Goal: Information Seeking & Learning: Check status

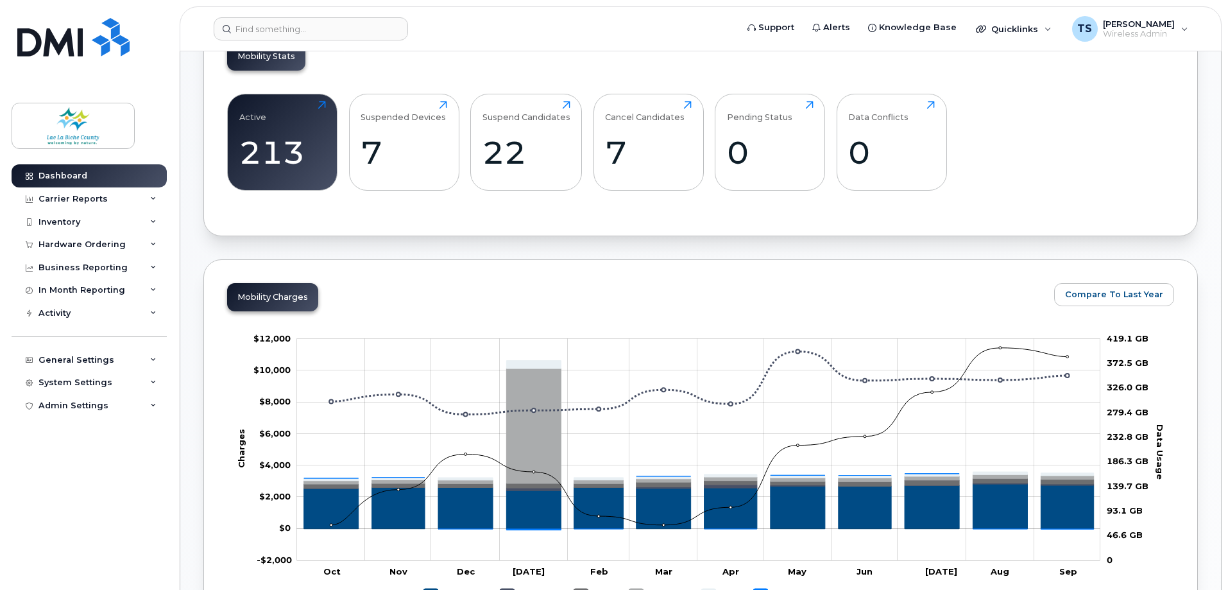
scroll to position [385, 0]
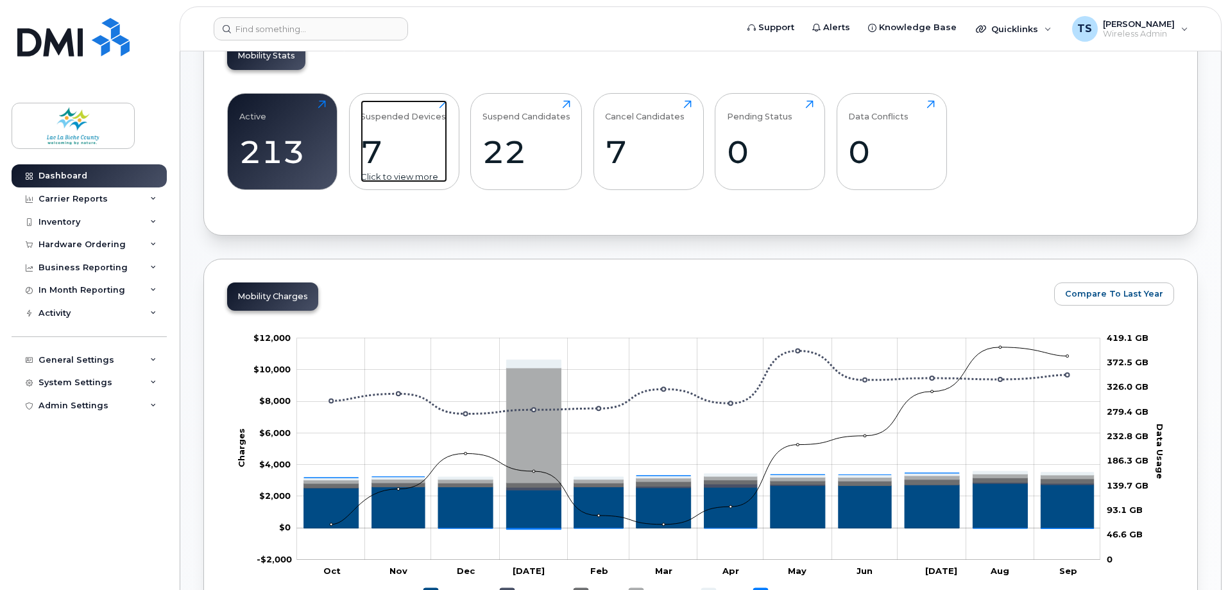
click at [376, 148] on div "7" at bounding box center [404, 152] width 87 height 38
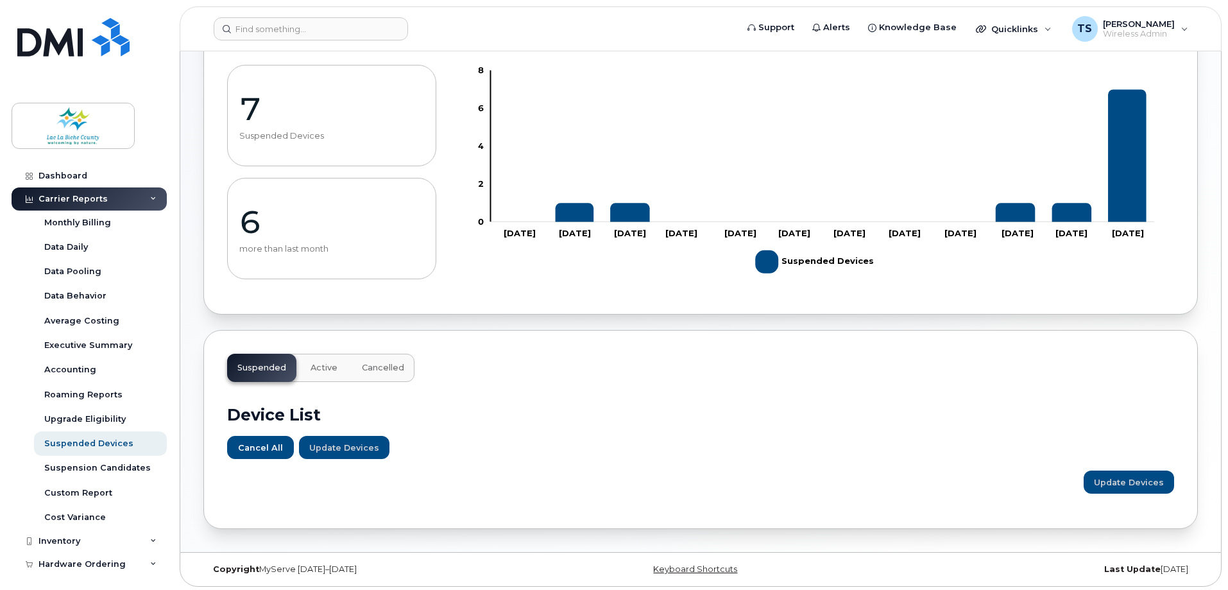
scroll to position [116, 0]
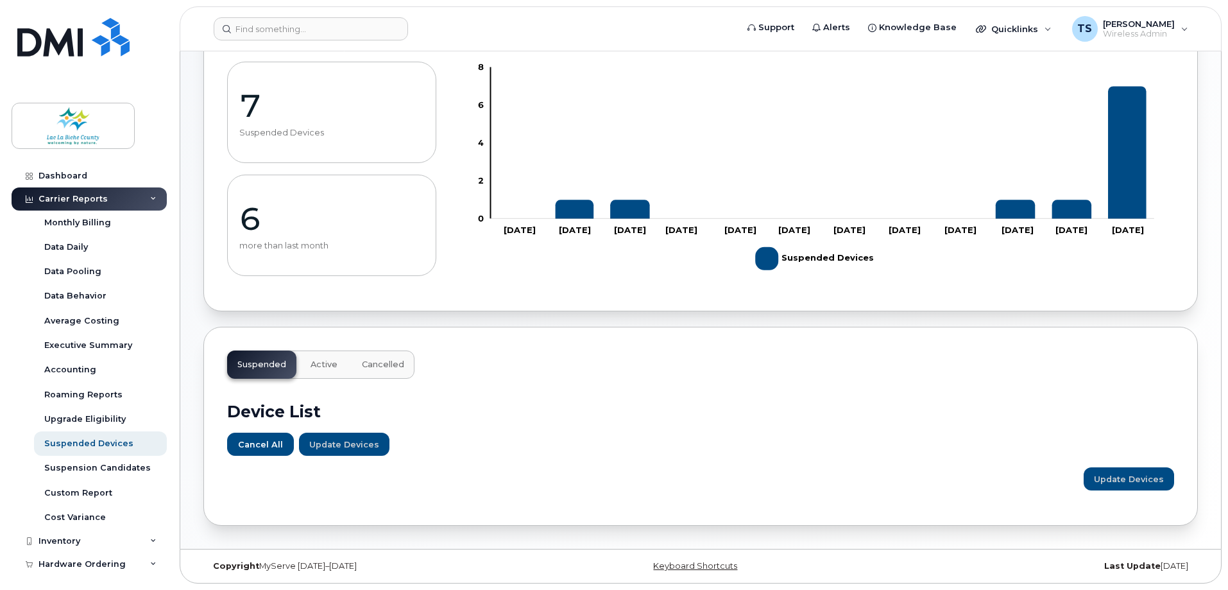
click at [376, 368] on span "Cancelled" at bounding box center [383, 364] width 42 height 10
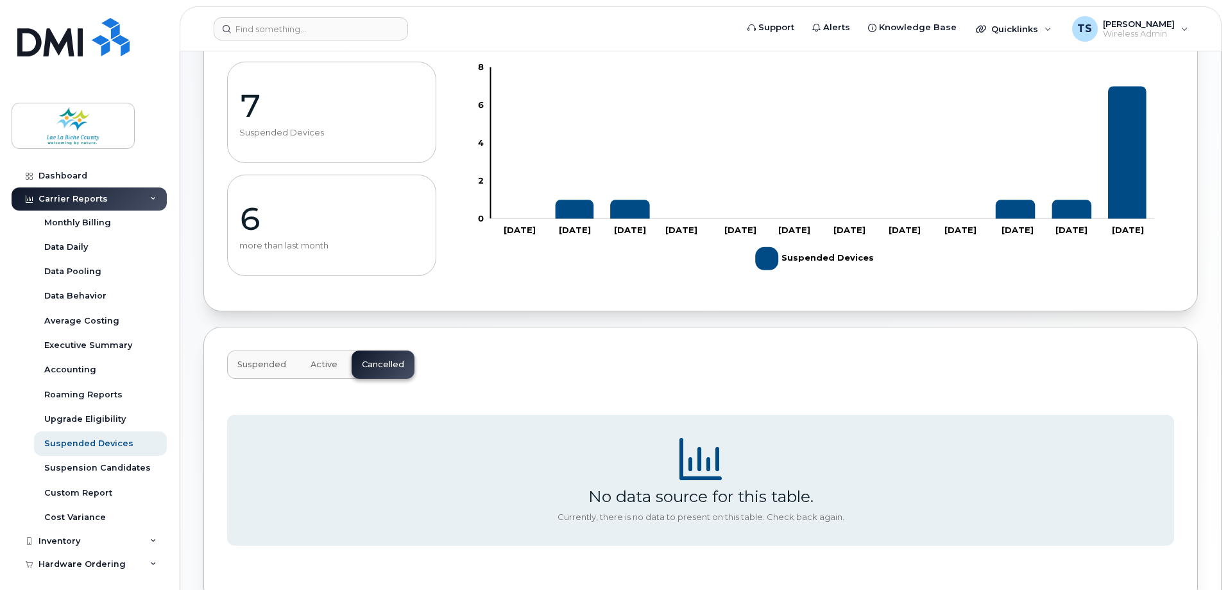
click at [327, 363] on span "Active" at bounding box center [324, 364] width 27 height 10
click at [264, 366] on span "Suspended" at bounding box center [261, 364] width 49 height 10
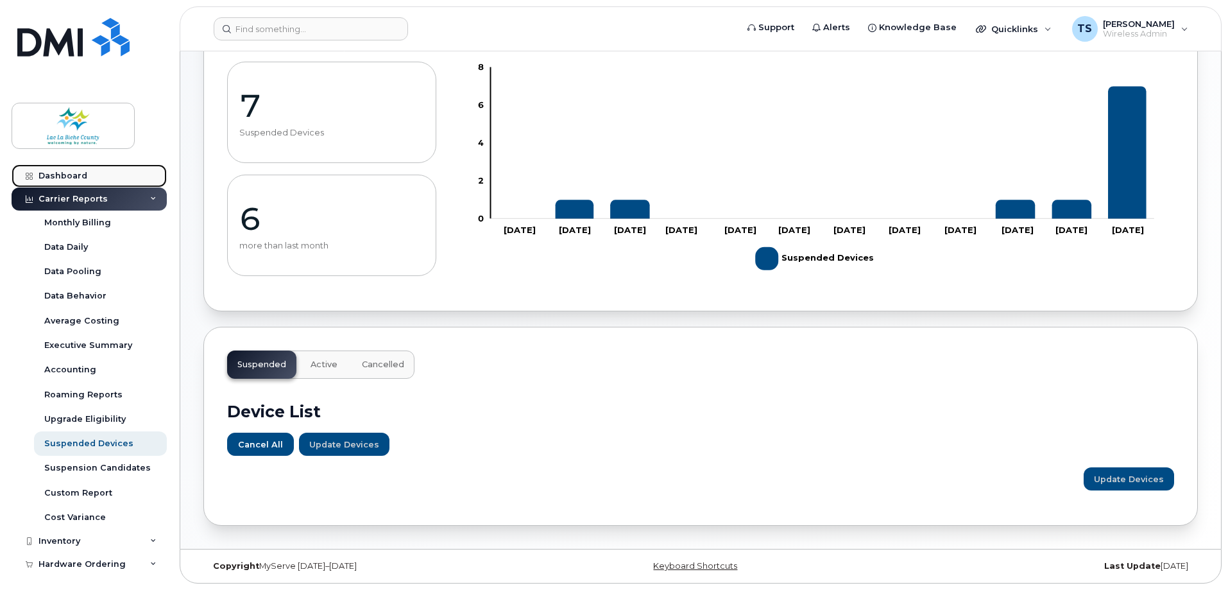
click at [58, 171] on div "Dashboard" at bounding box center [62, 176] width 49 height 10
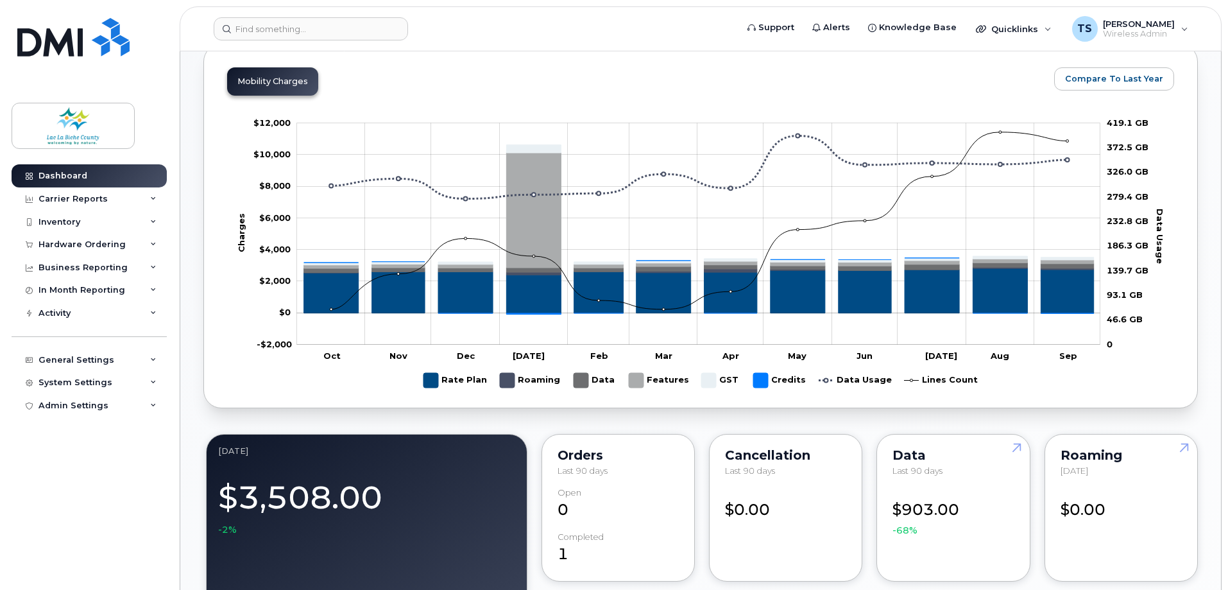
scroll to position [577, 0]
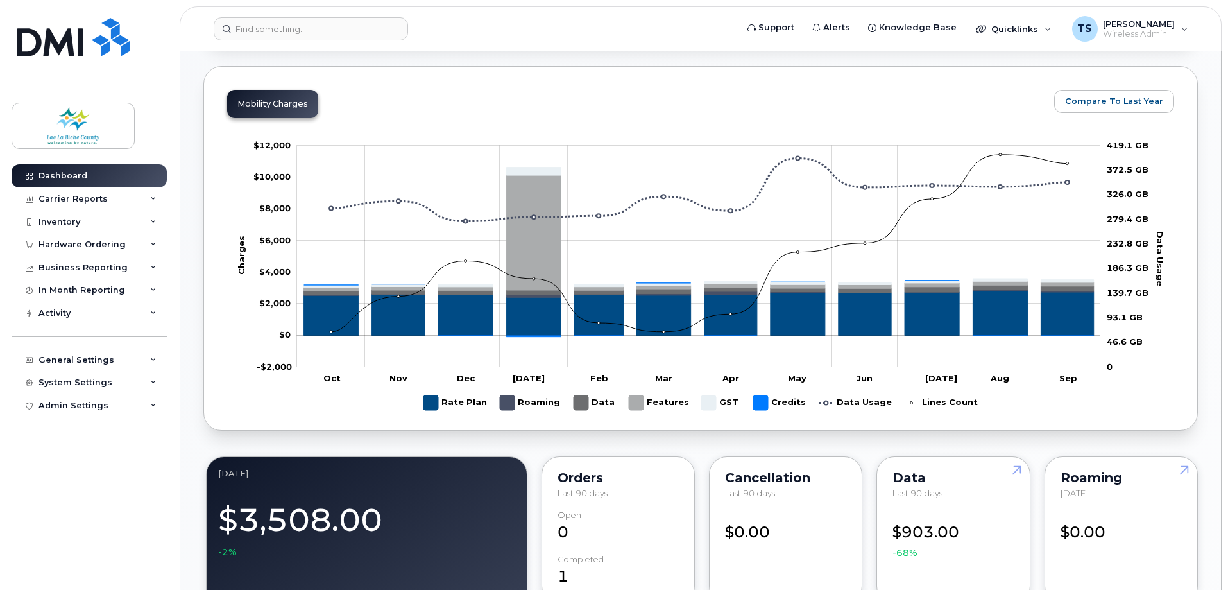
click at [1206, 371] on div "Dashboard September 2025 Billing Cycle Process Waiting for Bill Files details A…" at bounding box center [700, 524] width 1041 height 2101
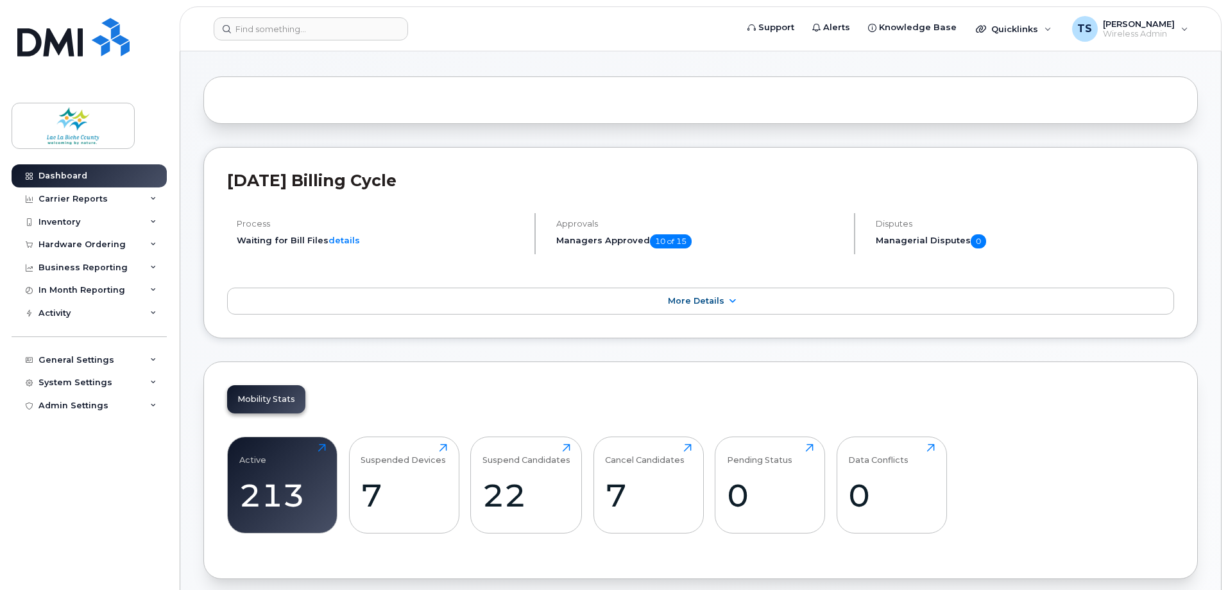
scroll to position [0, 0]
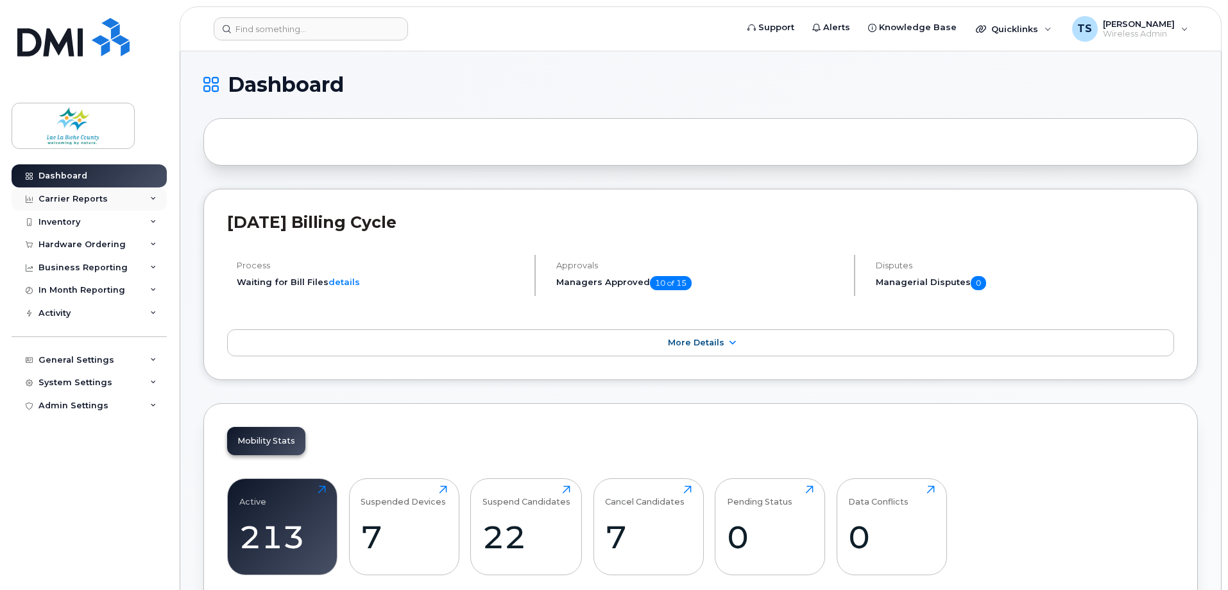
click at [132, 197] on div "Carrier Reports" at bounding box center [89, 198] width 155 height 23
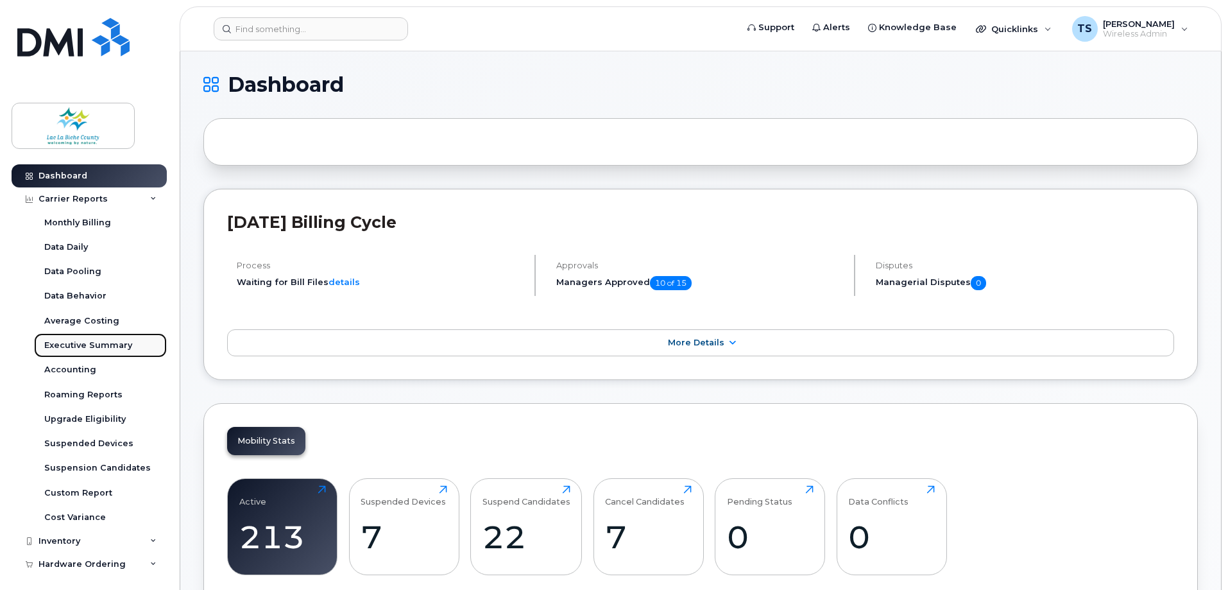
click at [80, 343] on div "Executive Summary" at bounding box center [88, 345] width 88 height 12
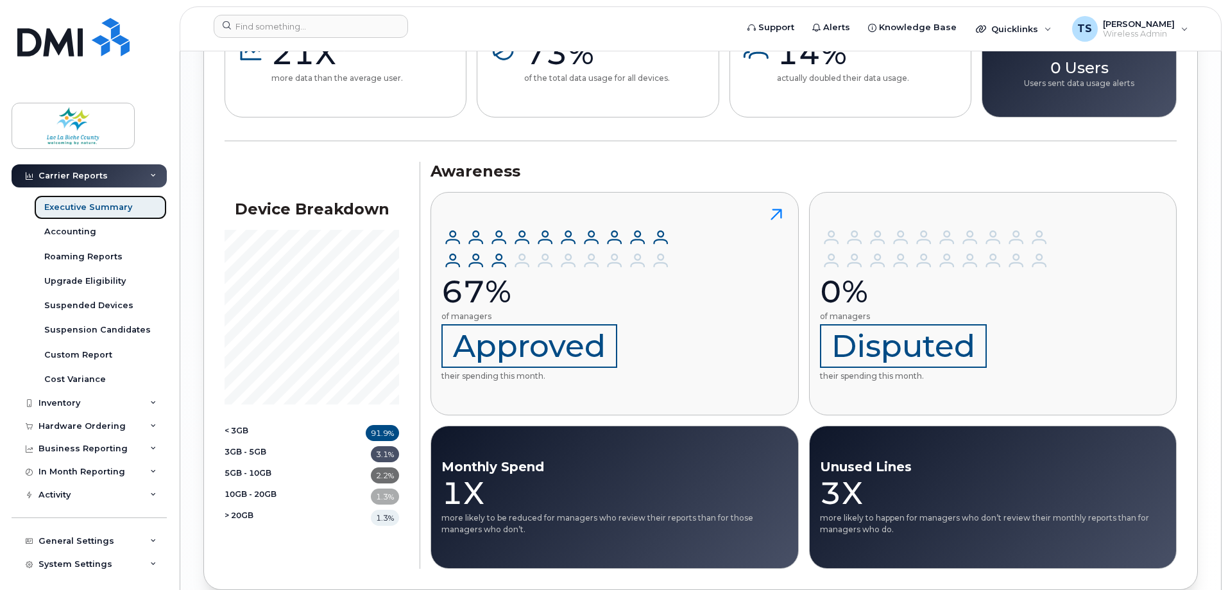
scroll to position [166, 0]
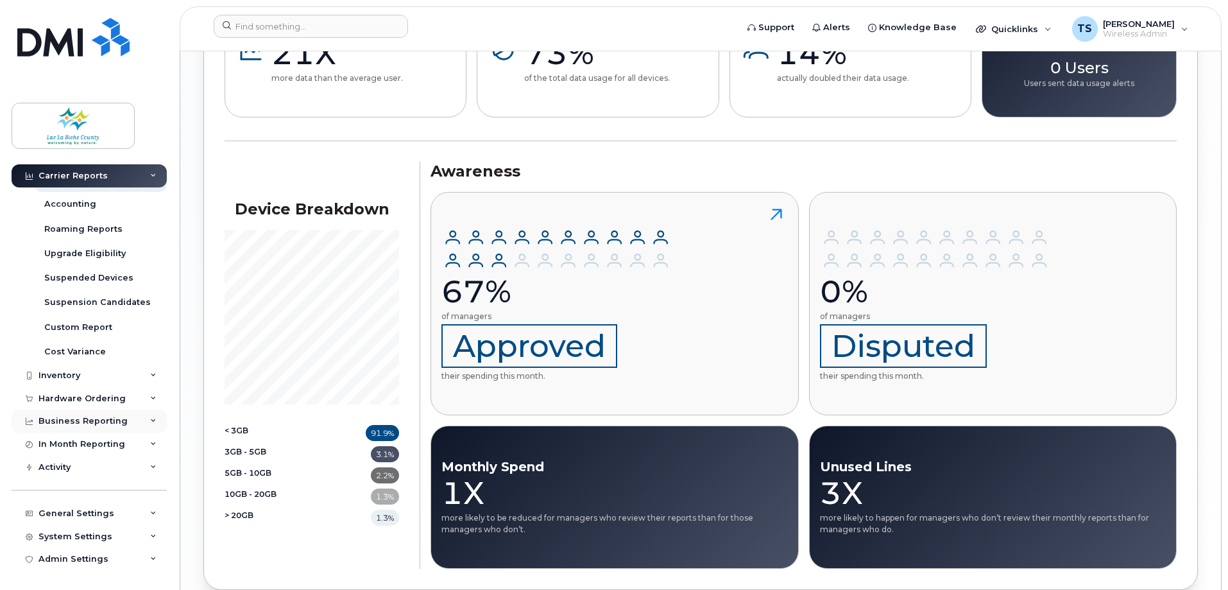
click at [96, 422] on div "Business Reporting" at bounding box center [82, 421] width 89 height 10
click at [67, 518] on div "Business Unit Reports" at bounding box center [94, 519] width 100 height 12
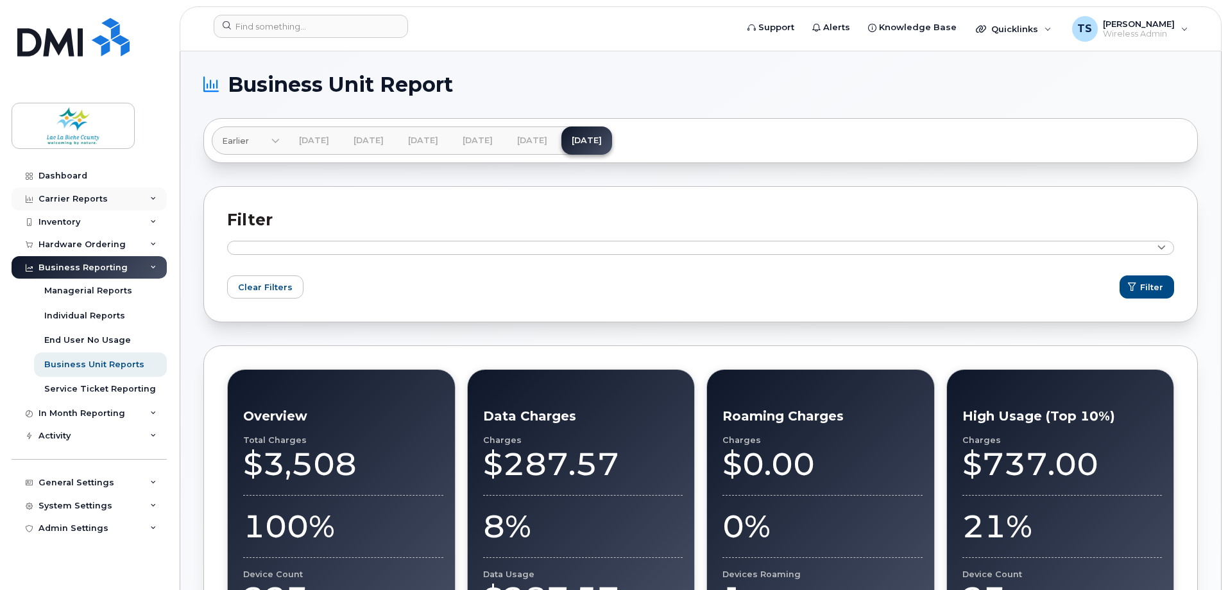
click at [63, 201] on div "Carrier Reports" at bounding box center [72, 199] width 69 height 10
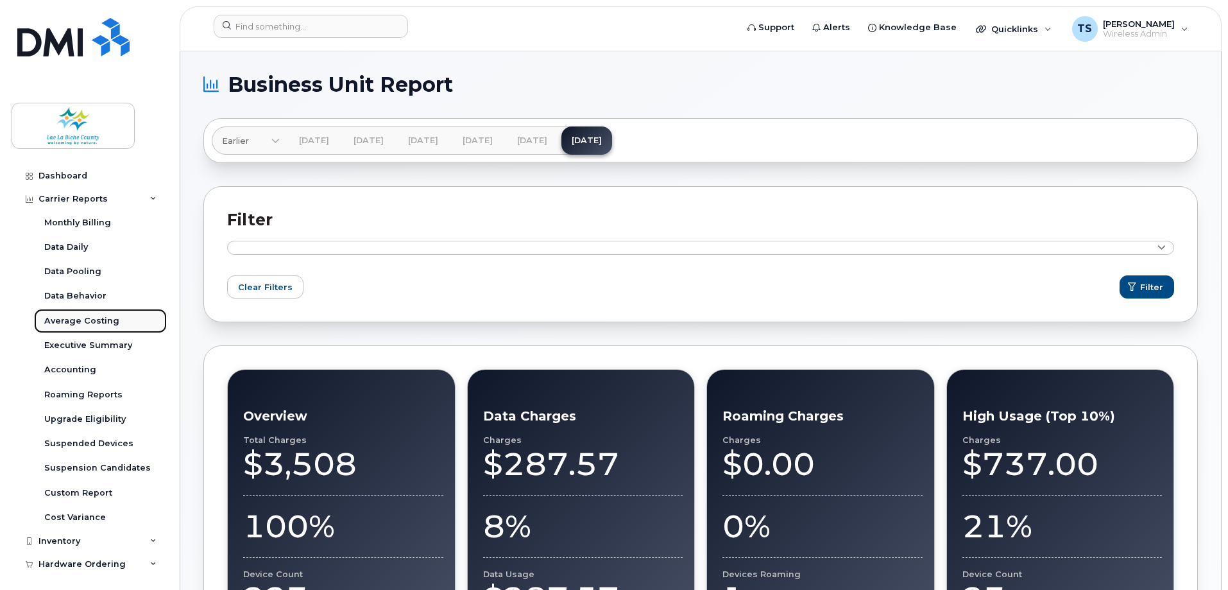
click at [79, 316] on div "Average Costing" at bounding box center [81, 321] width 75 height 12
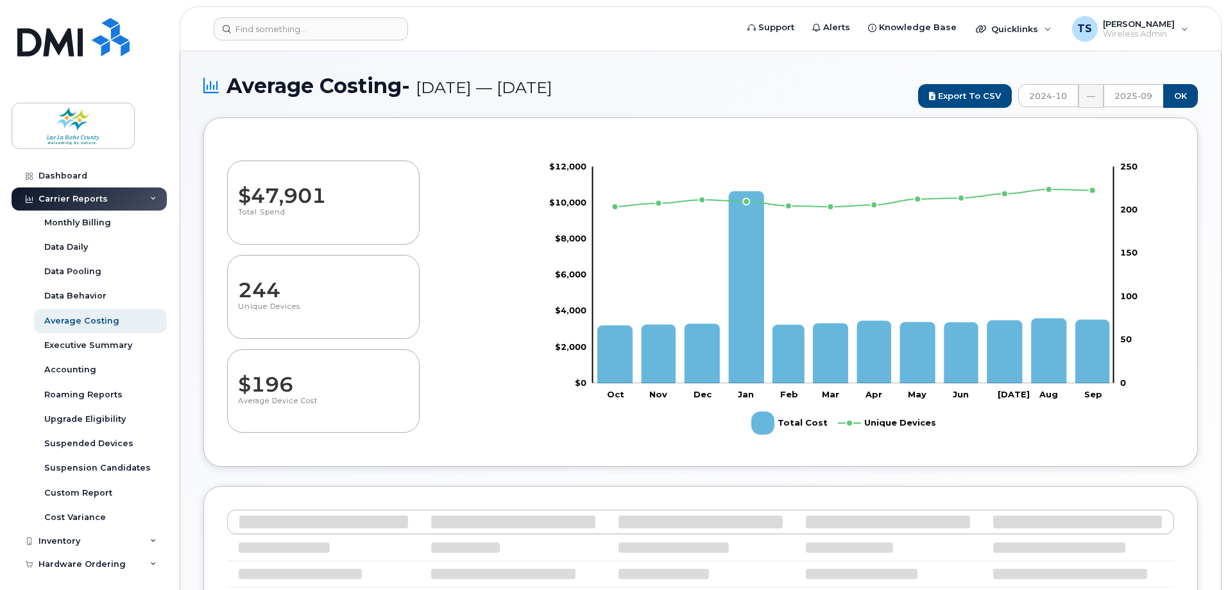
select select "100"
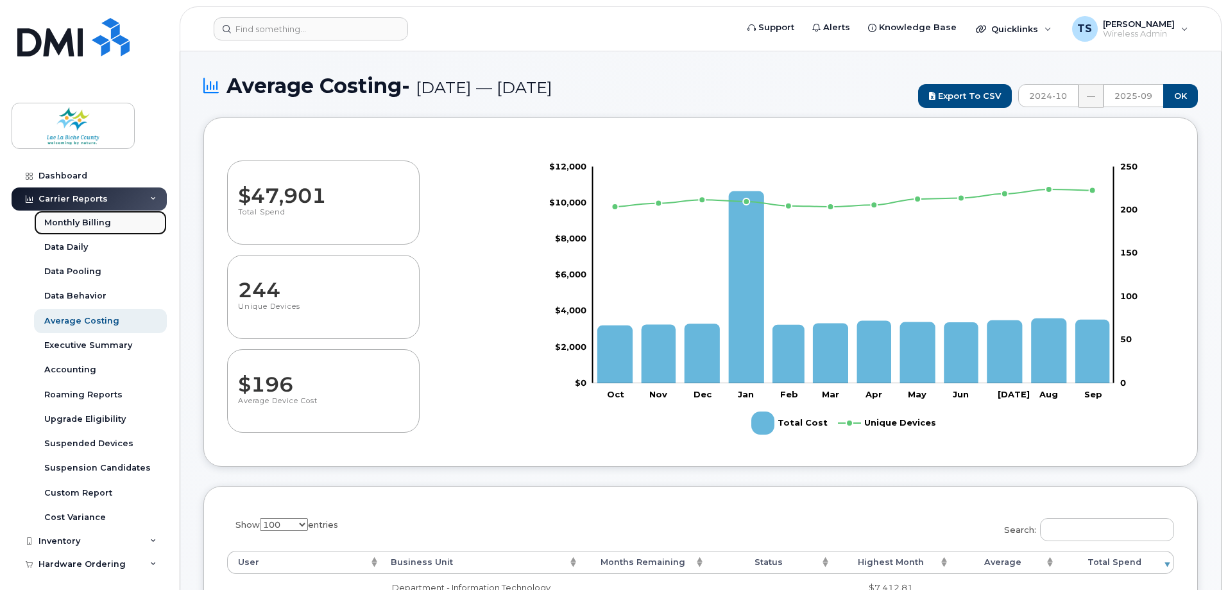
click at [79, 219] on div "Monthly Billing" at bounding box center [77, 223] width 67 height 12
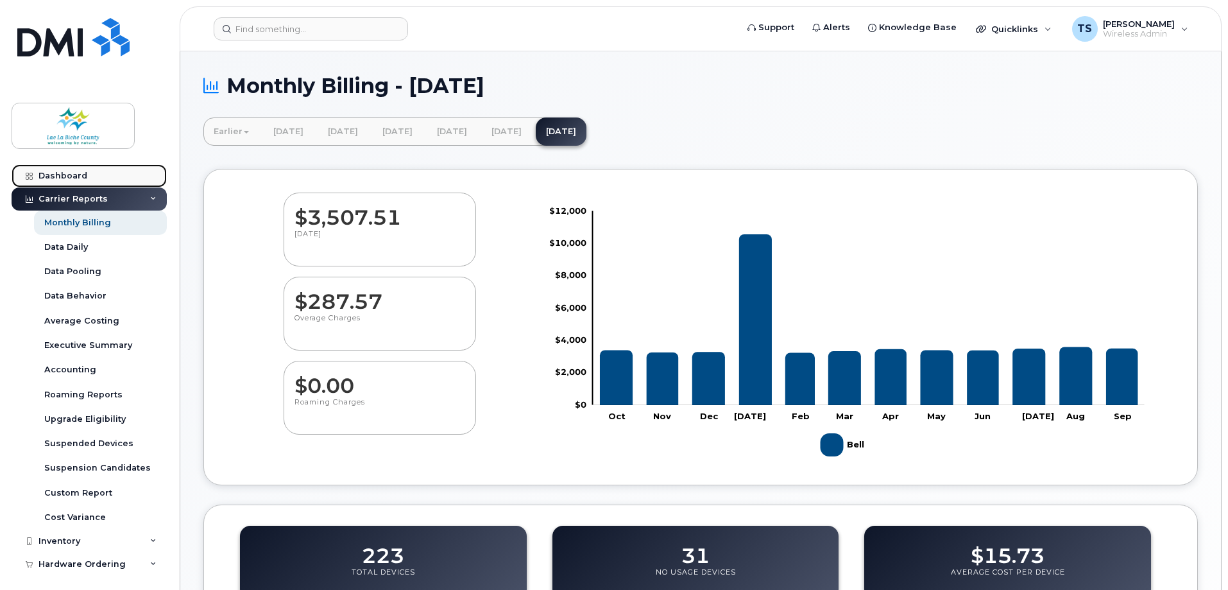
click at [67, 173] on div "Dashboard" at bounding box center [62, 176] width 49 height 10
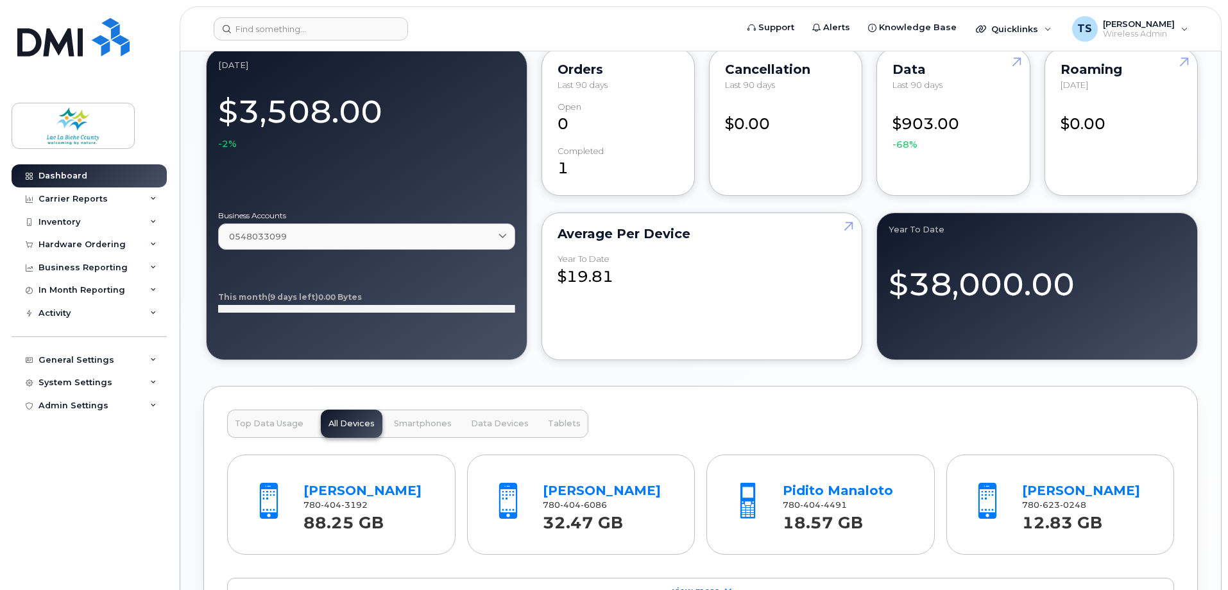
scroll to position [1027, 0]
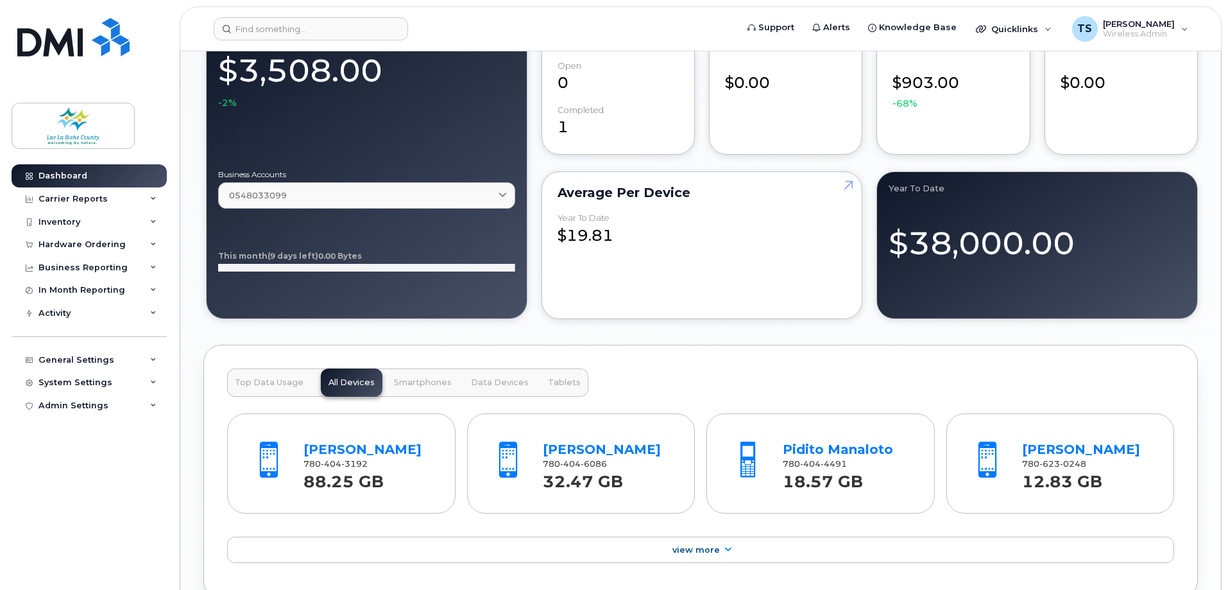
click at [528, 221] on div "September 2025 $3,508.00 -2% Business Accounts 0548033099 0548033099 Data usage…" at bounding box center [700, 162] width 994 height 317
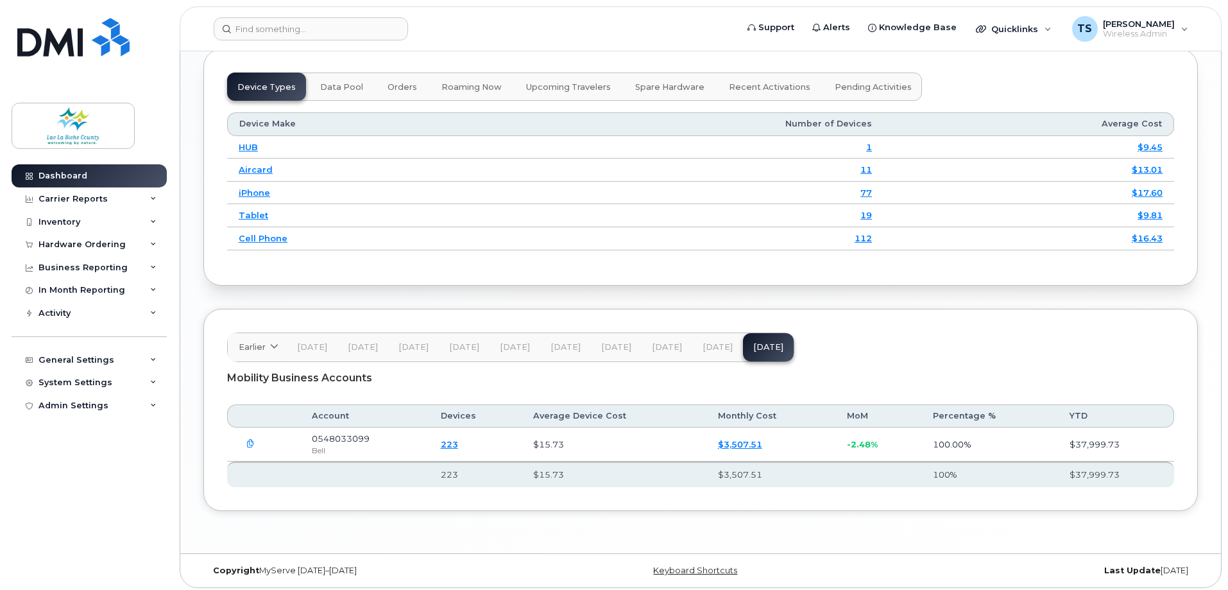
scroll to position [1603, 0]
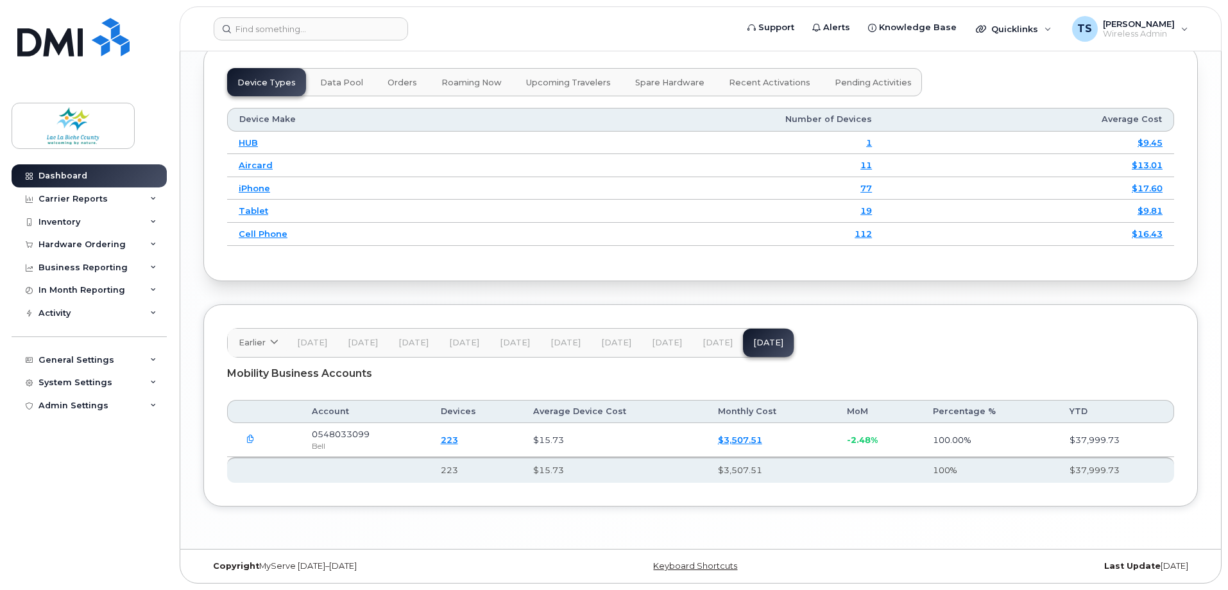
click at [703, 341] on span "Aug 25" at bounding box center [718, 342] width 30 height 10
click at [661, 342] on span "[DATE]" at bounding box center [667, 342] width 30 height 10
click at [614, 342] on span "[DATE]" at bounding box center [616, 342] width 30 height 10
click at [564, 338] on span "[DATE]" at bounding box center [565, 342] width 30 height 10
click at [486, 344] on button "[DATE]" at bounding box center [464, 342] width 51 height 28
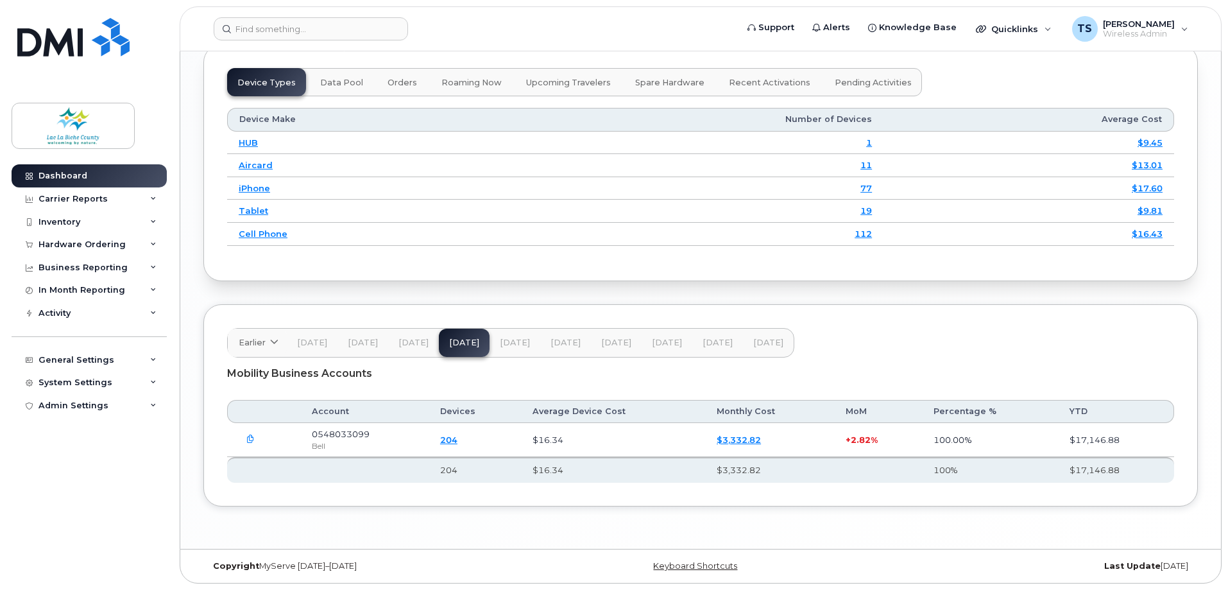
click at [525, 334] on button "[DATE]" at bounding box center [515, 342] width 51 height 28
click at [309, 339] on span "[DATE]" at bounding box center [312, 342] width 30 height 10
click at [366, 342] on span "Jan 25" at bounding box center [363, 342] width 30 height 10
click at [318, 343] on span "[DATE]" at bounding box center [312, 342] width 30 height 10
click at [360, 346] on span "Jan 25" at bounding box center [363, 342] width 30 height 10
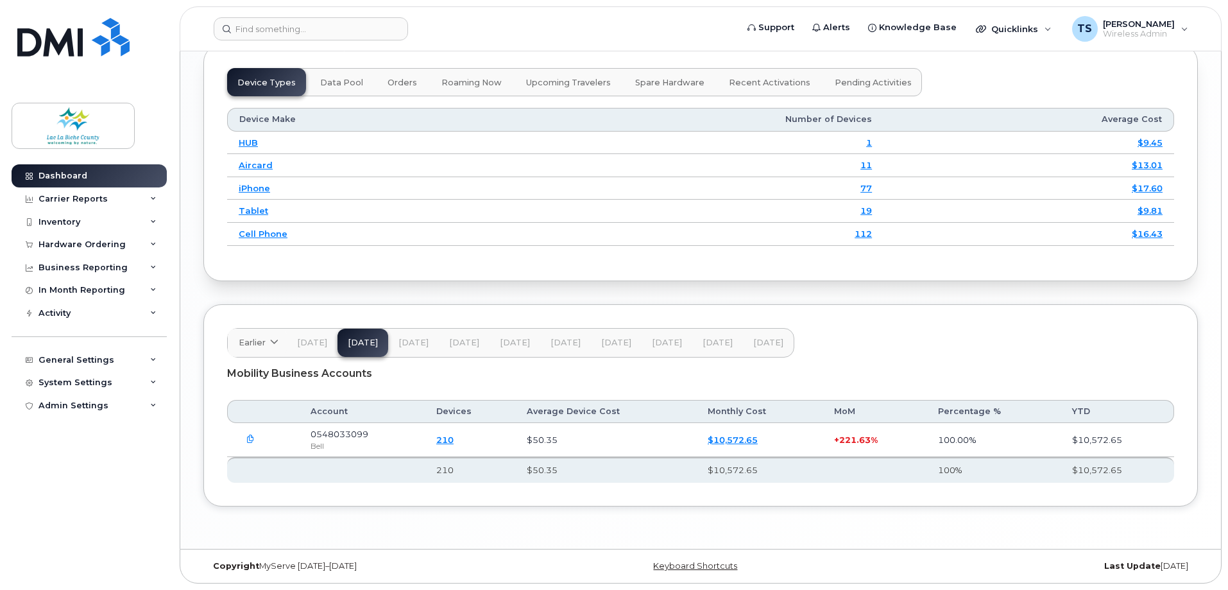
click at [401, 342] on span "[DATE]" at bounding box center [413, 342] width 30 height 10
click at [758, 337] on span "[DATE]" at bounding box center [768, 342] width 30 height 10
drag, startPoint x: 710, startPoint y: 345, endPoint x: 701, endPoint y: 341, distance: 9.2
click at [710, 345] on span "[DATE]" at bounding box center [718, 342] width 30 height 10
click at [654, 341] on span "[DATE]" at bounding box center [667, 342] width 30 height 10
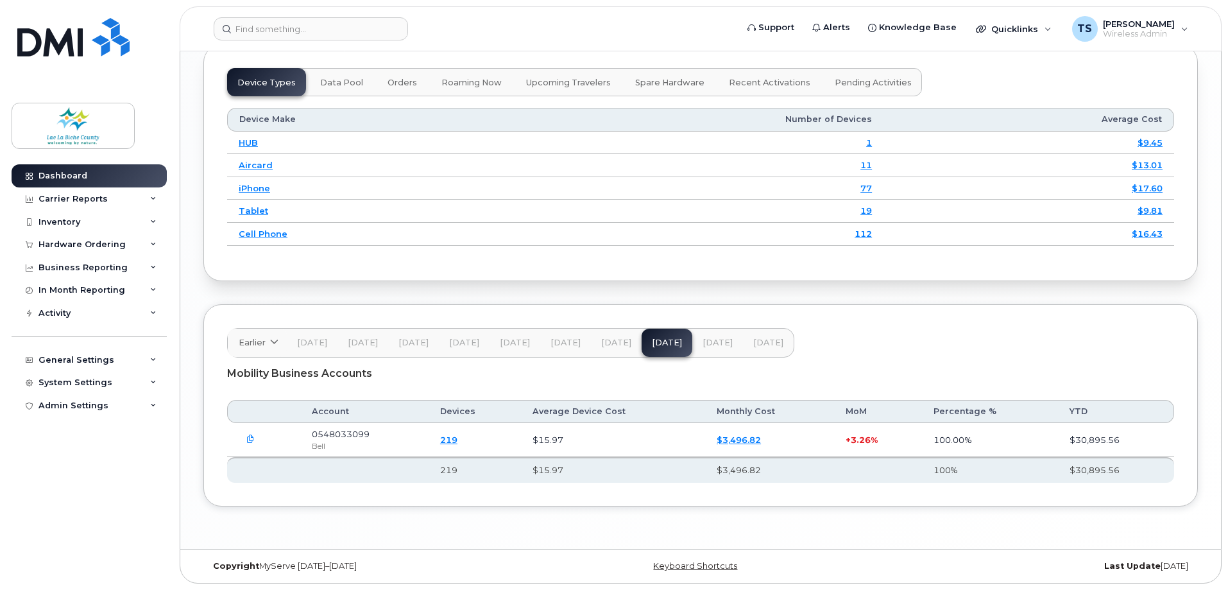
click at [606, 339] on span "[DATE]" at bounding box center [616, 342] width 30 height 10
click at [563, 341] on span "[DATE]" at bounding box center [565, 342] width 30 height 10
click at [515, 341] on span "Apr 25" at bounding box center [515, 342] width 30 height 10
click at [462, 336] on button "Mar 25" at bounding box center [464, 342] width 51 height 28
click at [418, 336] on button "Feb 25" at bounding box center [413, 342] width 51 height 28
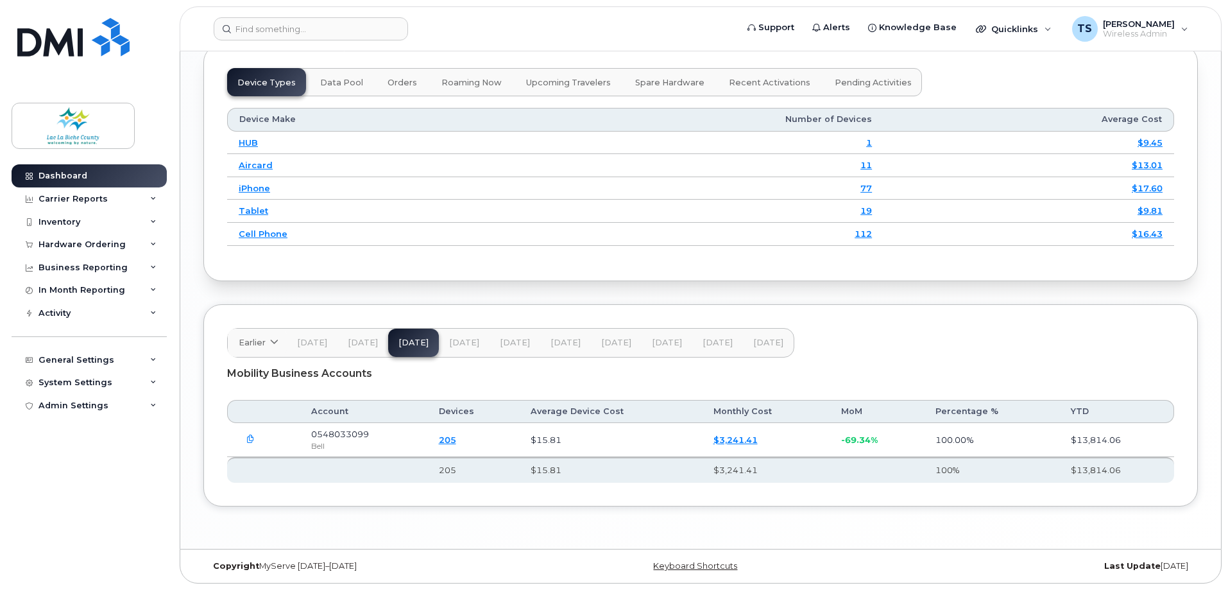
click at [349, 340] on span "Jan 25" at bounding box center [363, 342] width 30 height 10
click at [413, 340] on span "Feb 25" at bounding box center [413, 342] width 30 height 10
click at [457, 340] on span "Mar 25" at bounding box center [464, 342] width 30 height 10
click at [513, 340] on span "Apr 25" at bounding box center [515, 342] width 30 height 10
click at [570, 346] on span "May 25" at bounding box center [565, 342] width 30 height 10
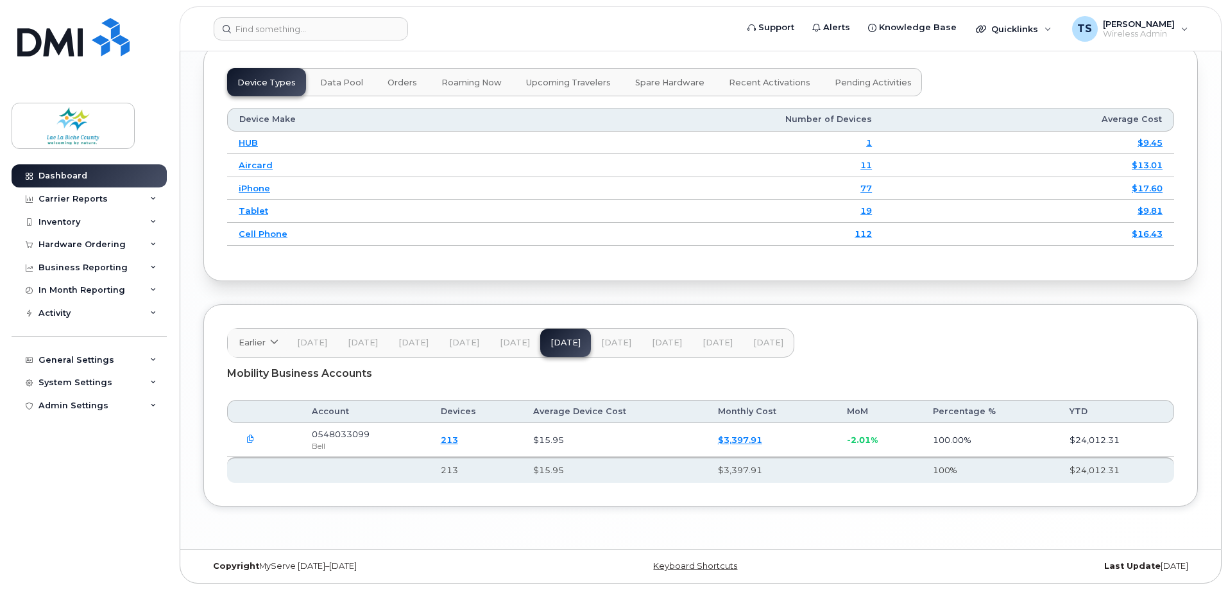
click at [609, 340] on span "Jun 25" at bounding box center [616, 342] width 30 height 10
click at [654, 337] on span "Jul 25" at bounding box center [667, 342] width 30 height 10
click at [722, 342] on span "Aug 25" at bounding box center [718, 342] width 30 height 10
click at [756, 343] on span "Sep 25" at bounding box center [768, 342] width 30 height 10
click at [792, 25] on span "Support" at bounding box center [776, 27] width 36 height 13
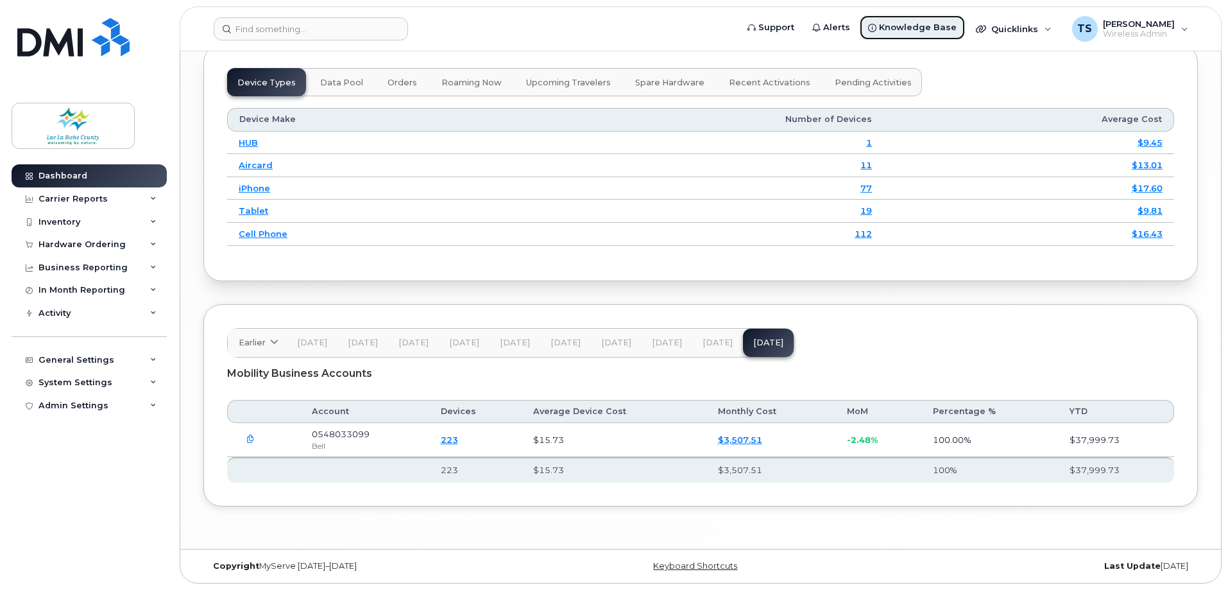
click at [910, 24] on span "Knowledge Base" at bounding box center [918, 27] width 78 height 13
click at [1048, 26] on div "Quicklinks" at bounding box center [1014, 29] width 94 height 26
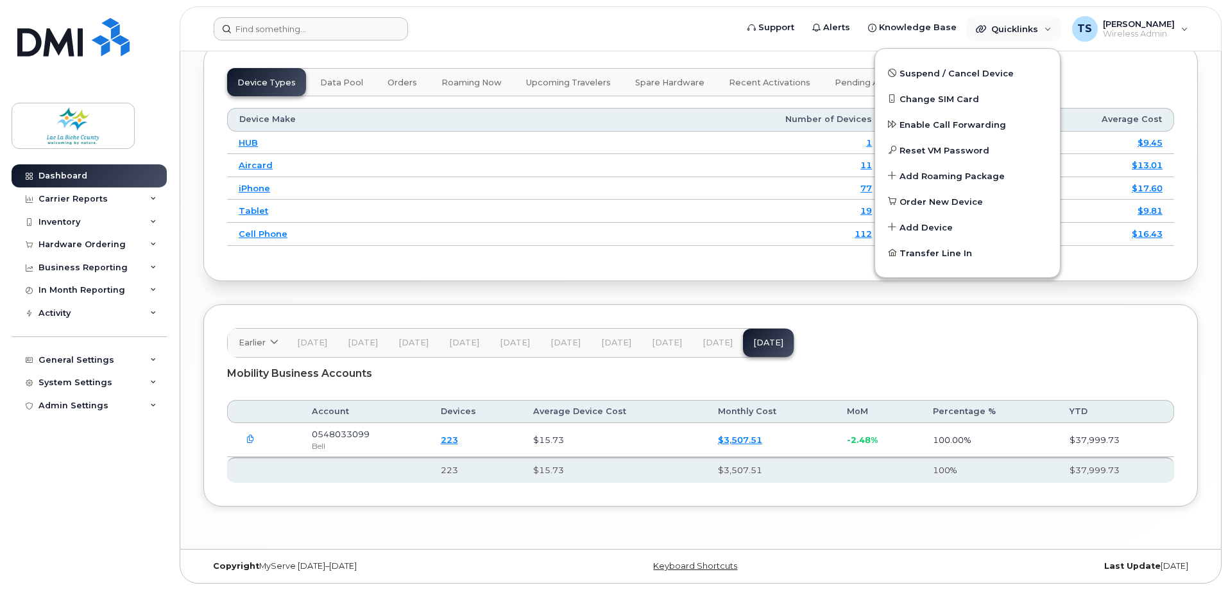
click at [552, 28] on form at bounding box center [471, 28] width 515 height 23
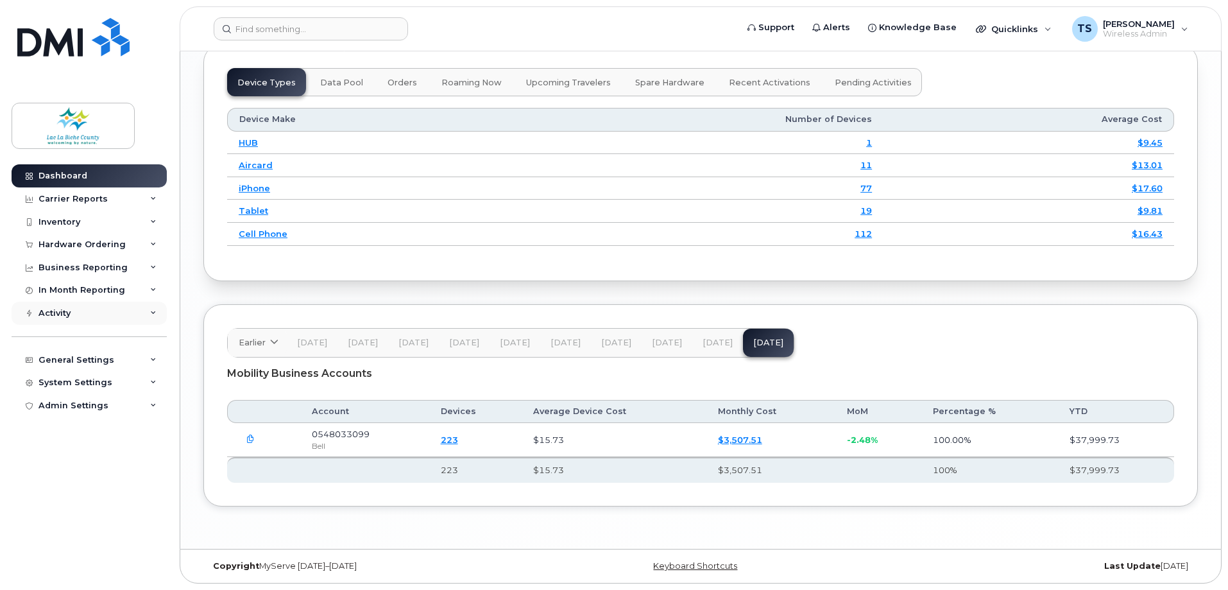
click at [67, 314] on div "Activity" at bounding box center [54, 313] width 32 height 10
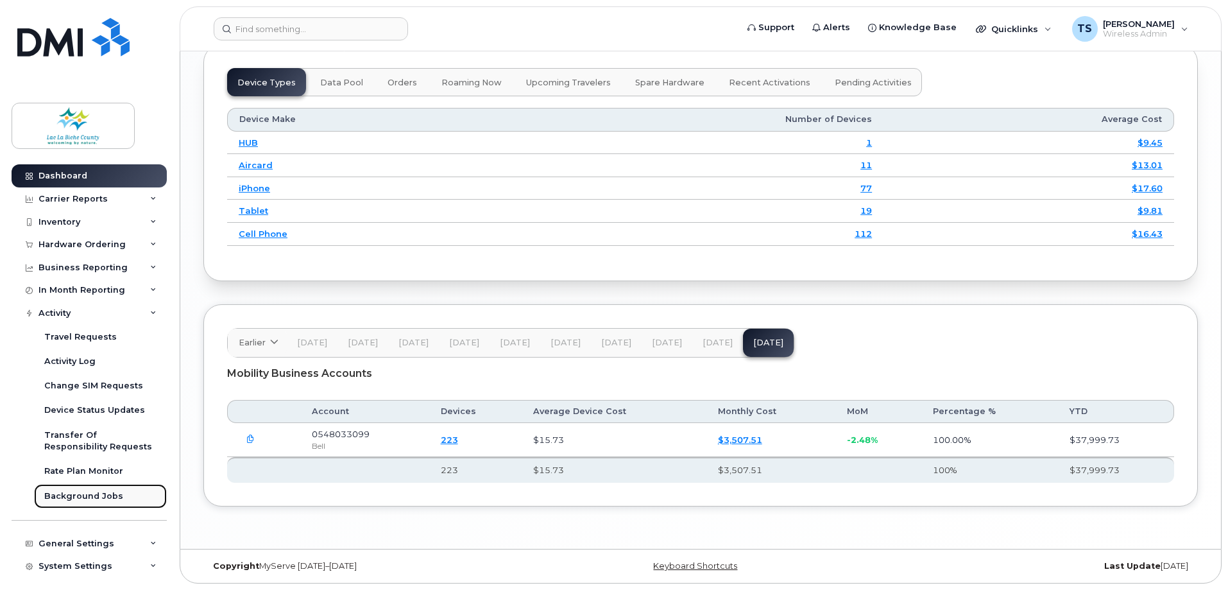
click at [80, 495] on div "Background Jobs" at bounding box center [83, 496] width 79 height 12
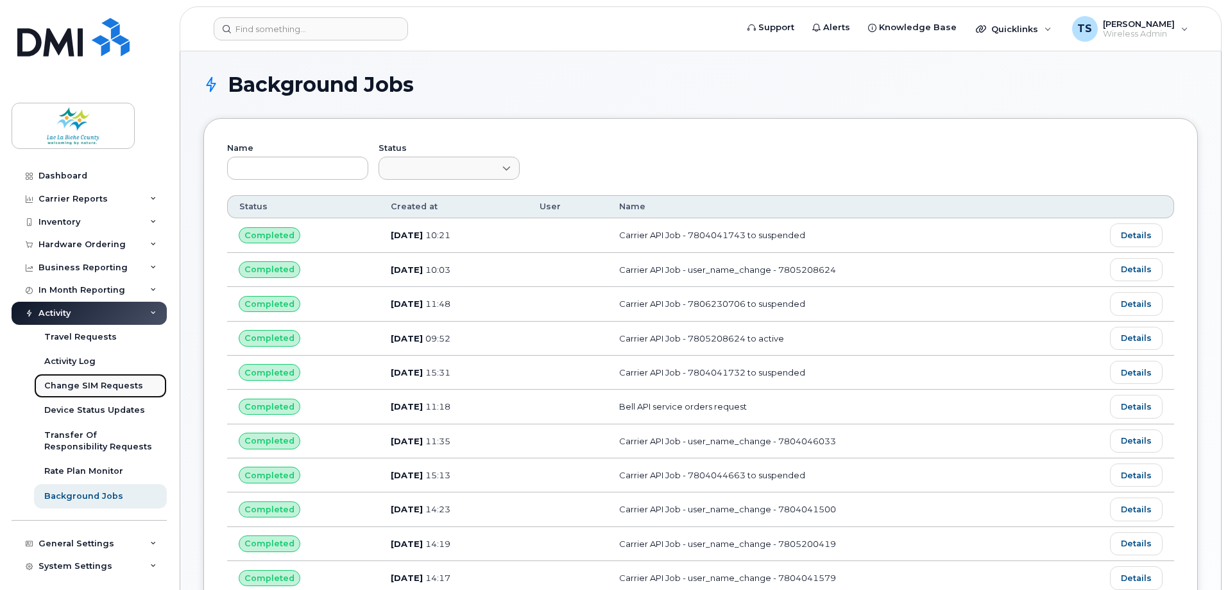
click at [83, 384] on div "Change SIM Requests" at bounding box center [93, 386] width 99 height 12
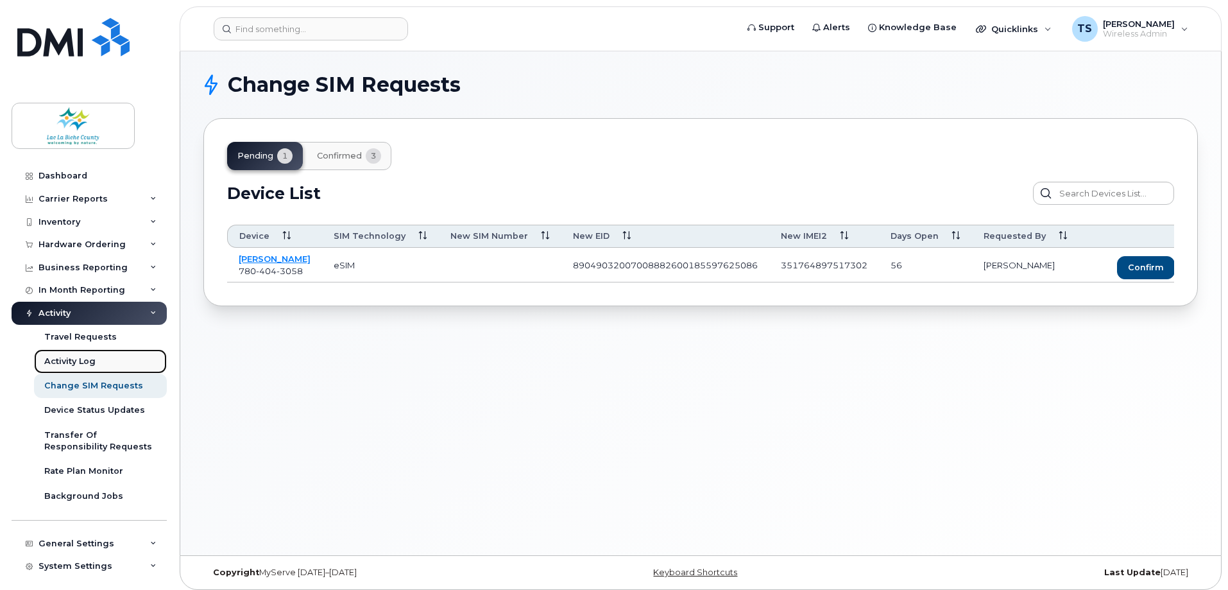
click at [67, 358] on div "Activity Log" at bounding box center [69, 361] width 51 height 12
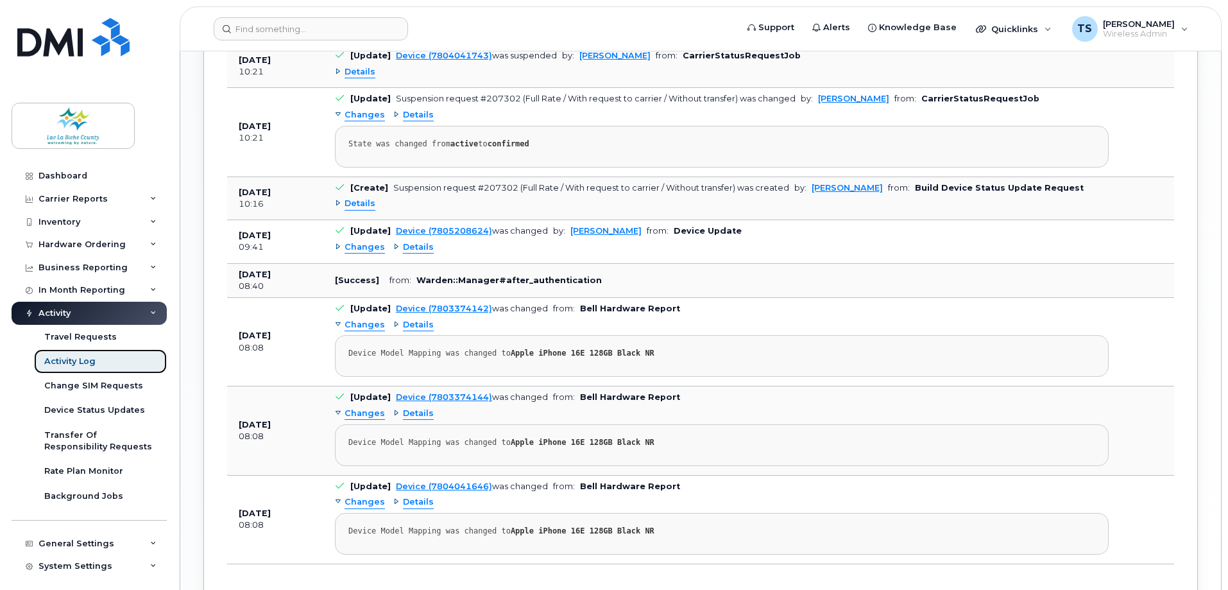
scroll to position [1155, 0]
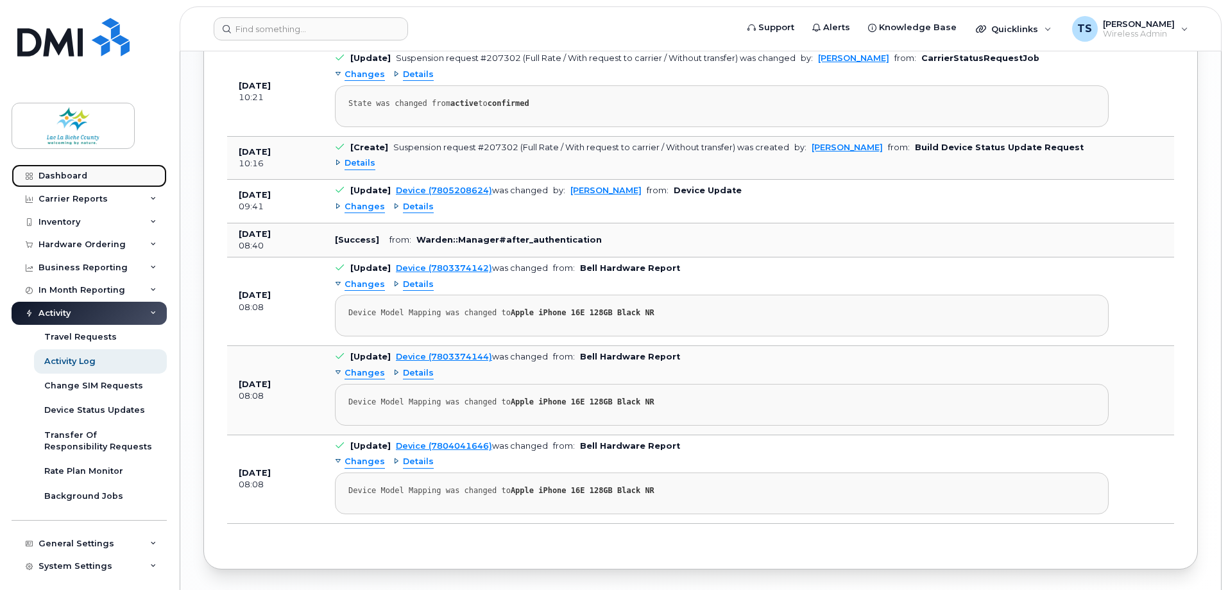
click at [61, 178] on div "Dashboard" at bounding box center [62, 176] width 49 height 10
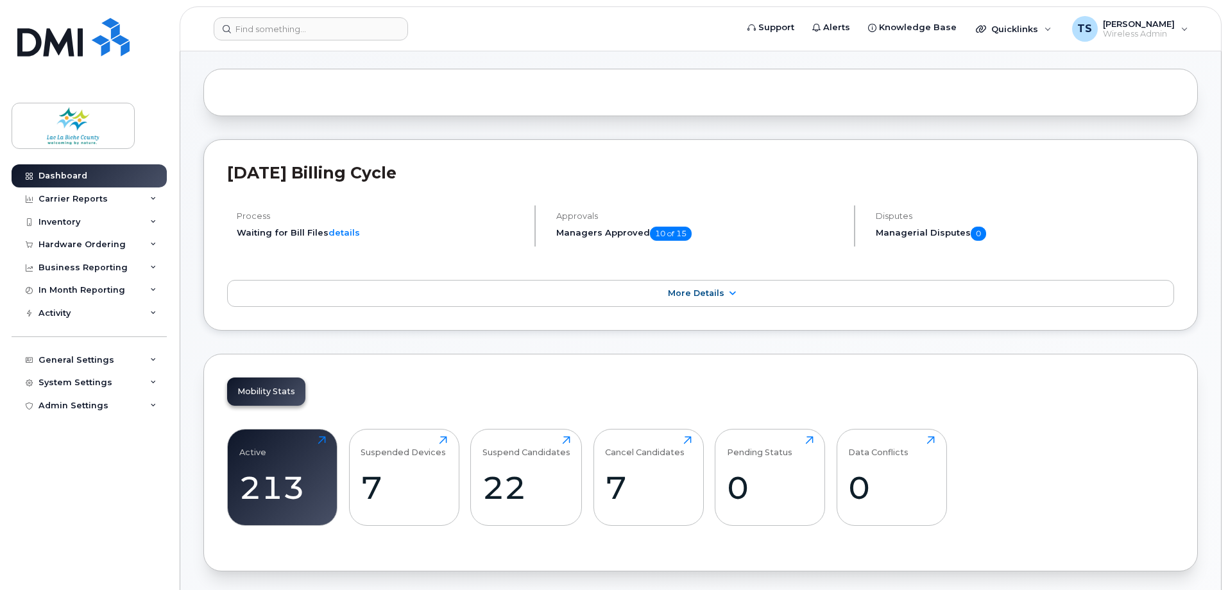
scroll to position [192, 0]
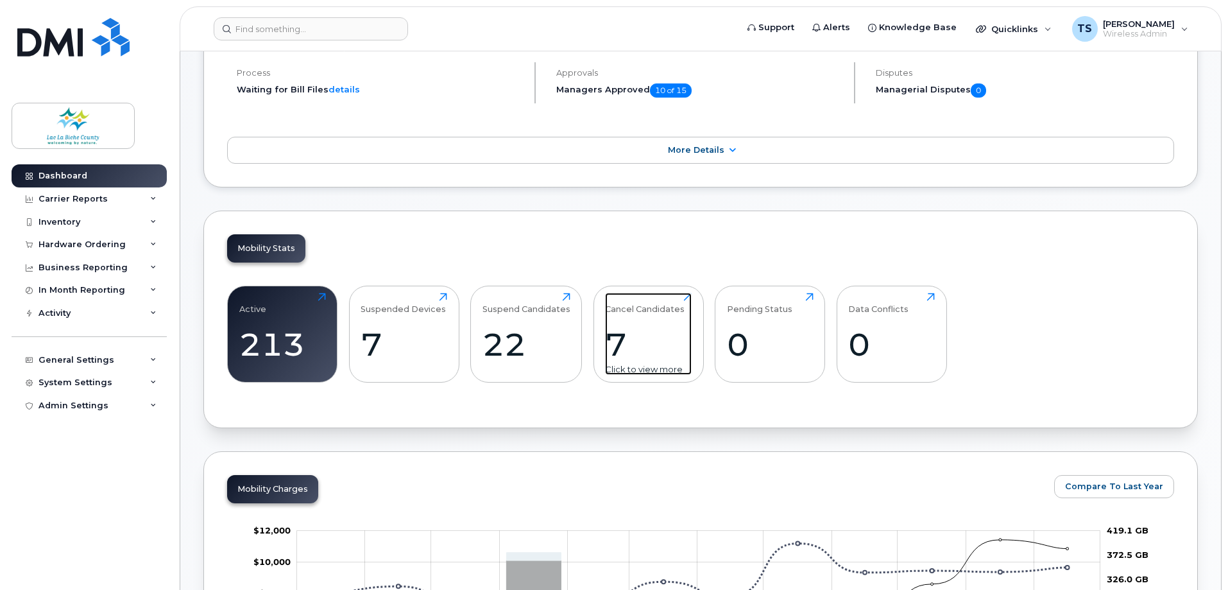
click at [627, 327] on div "7" at bounding box center [648, 344] width 87 height 38
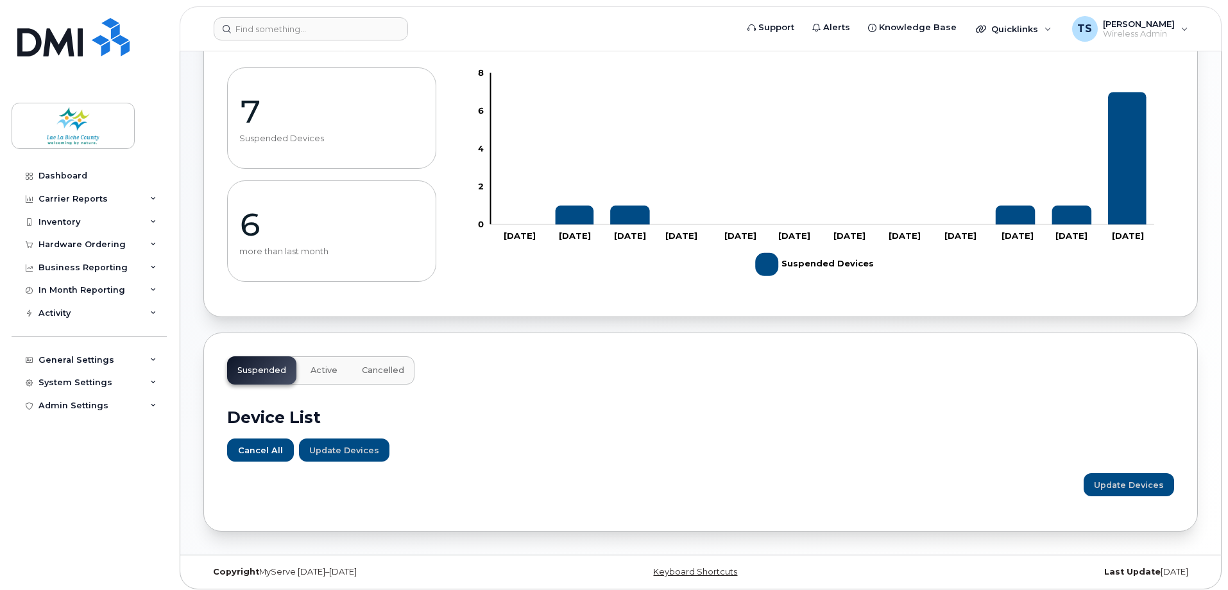
scroll to position [116, 0]
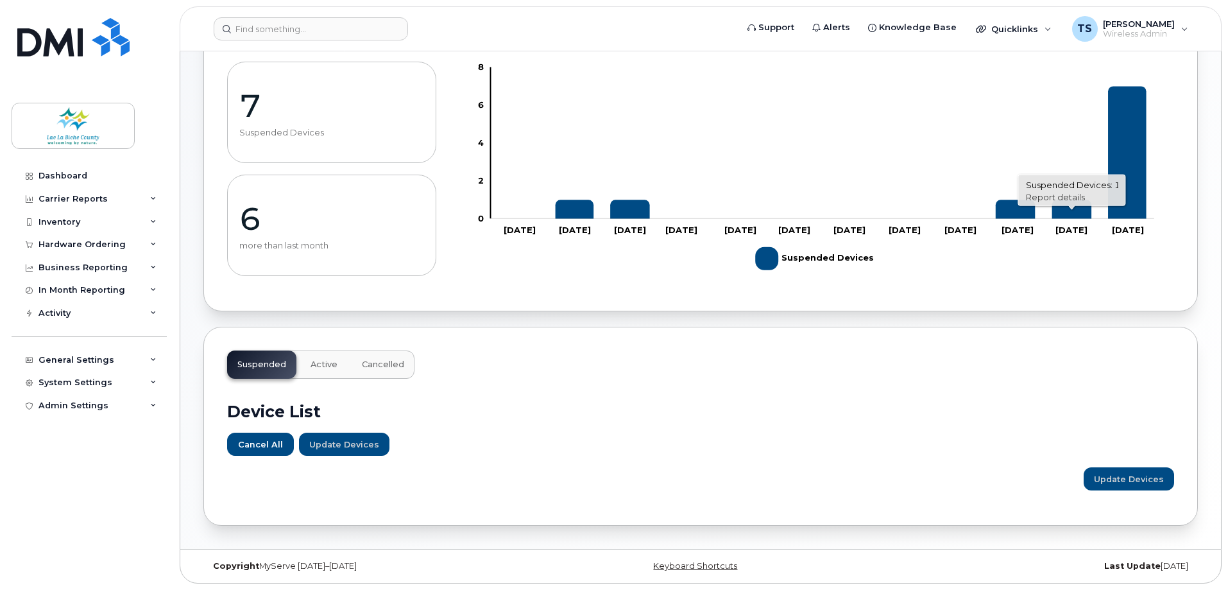
click at [1071, 194] on link "Report details" at bounding box center [1055, 197] width 59 height 10
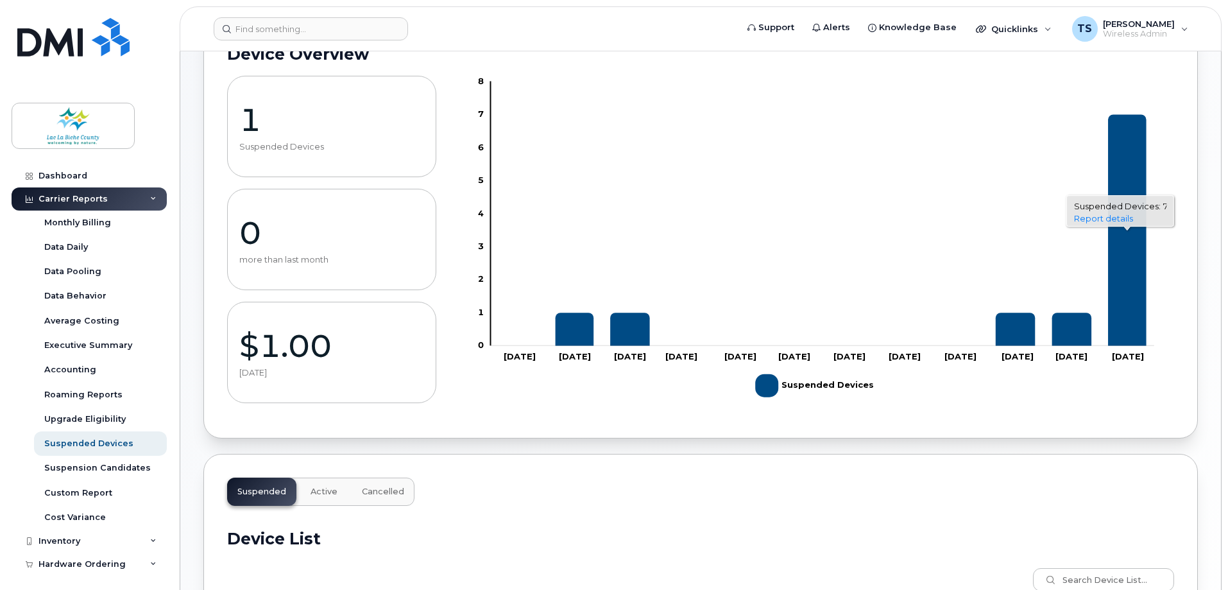
scroll to position [92, 0]
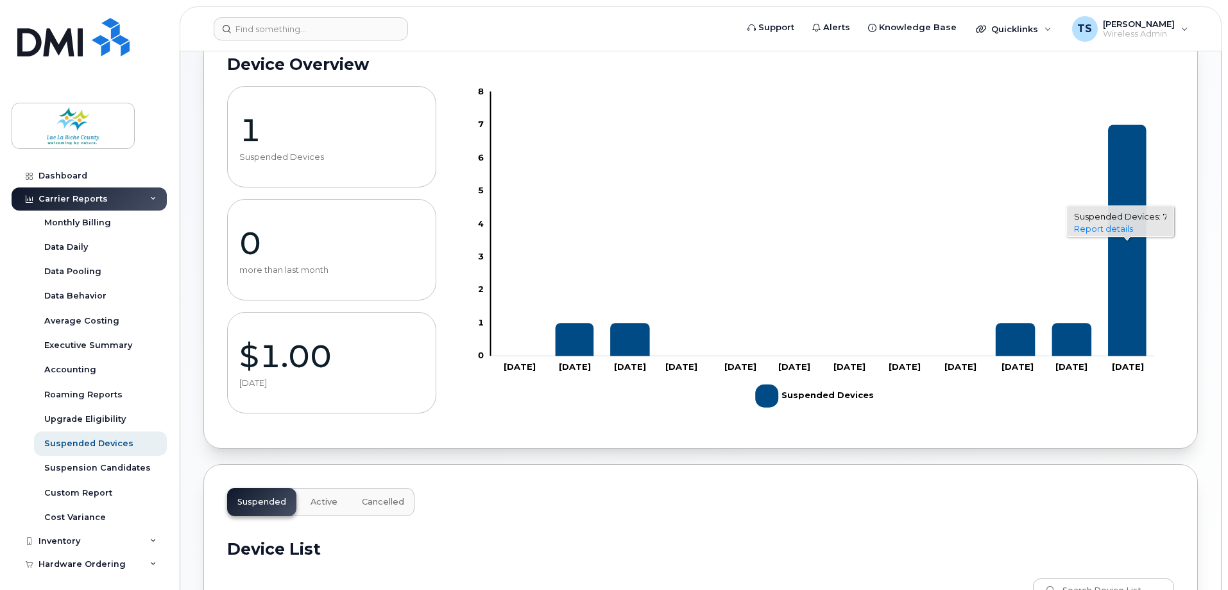
click link "Report details"
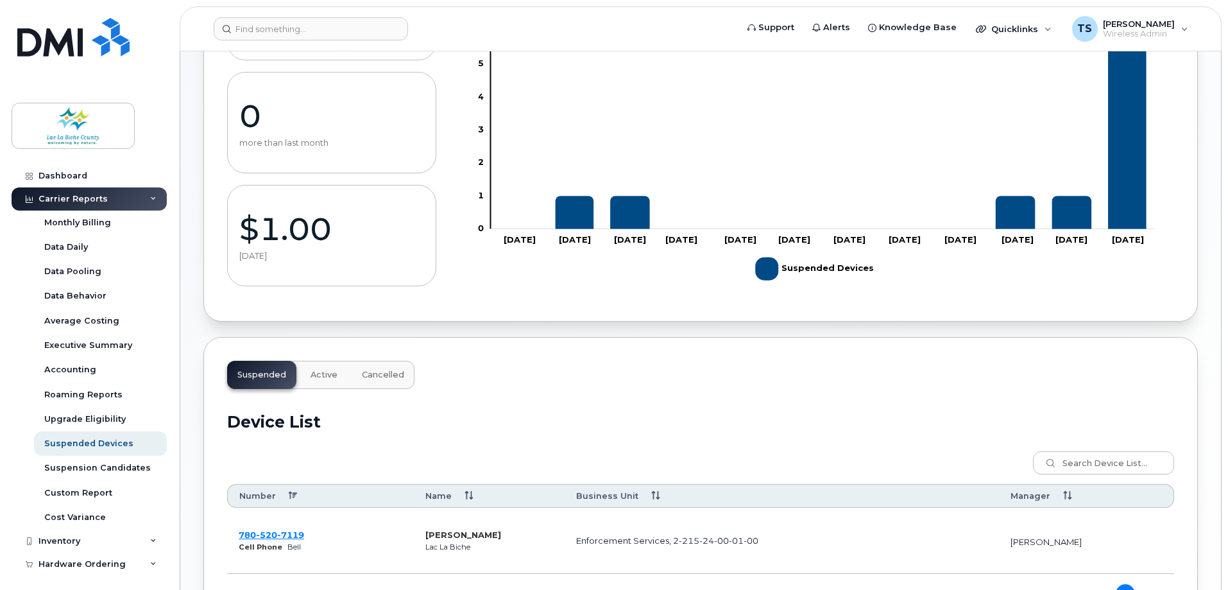
scroll to position [348, 0]
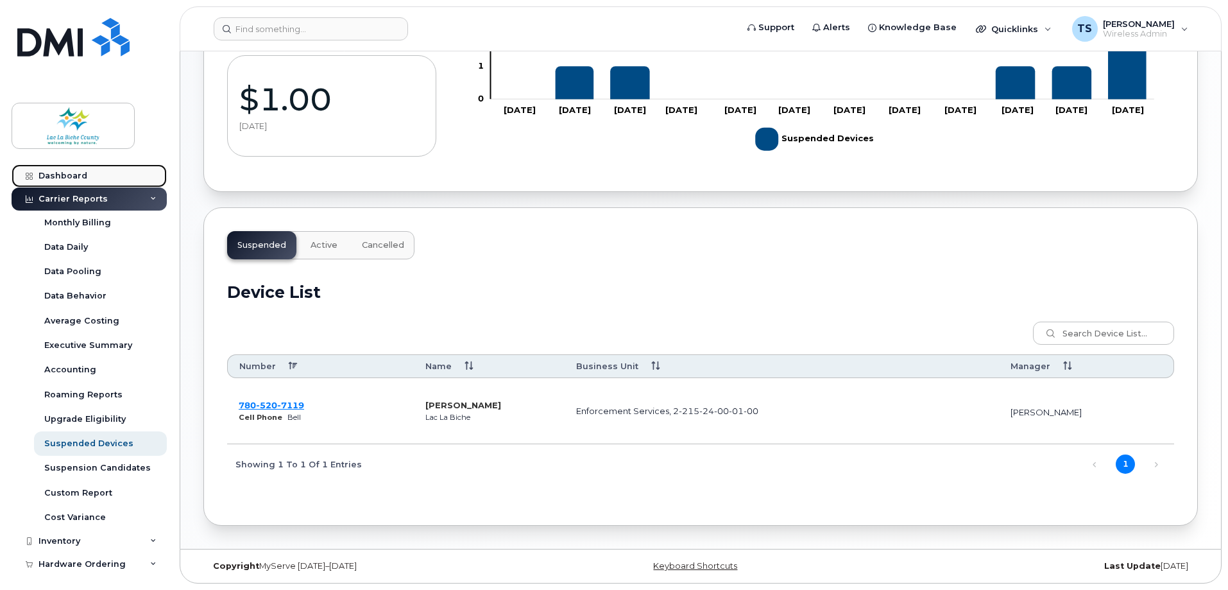
click at [65, 173] on div "Dashboard" at bounding box center [62, 176] width 49 height 10
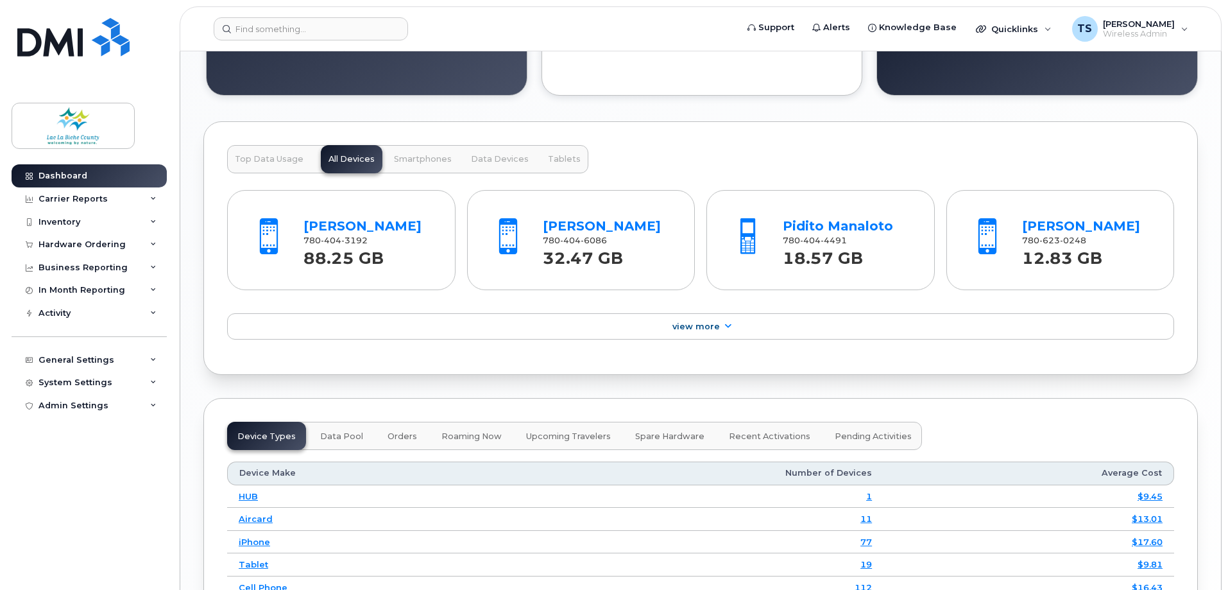
scroll to position [1283, 0]
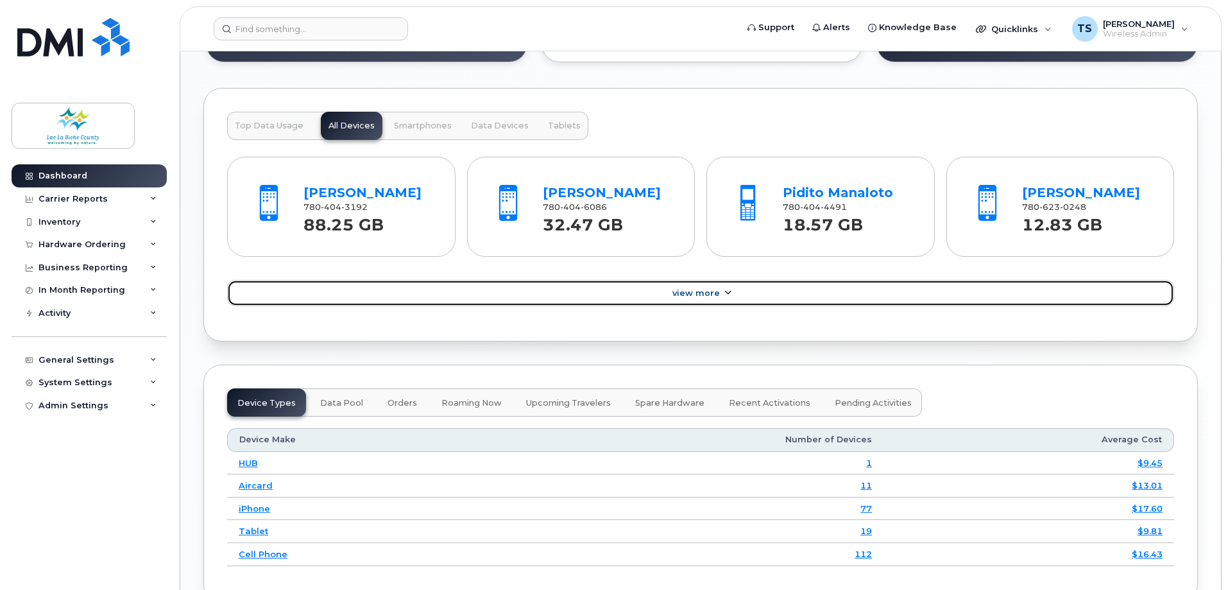
click at [726, 295] on icon at bounding box center [727, 293] width 10 height 8
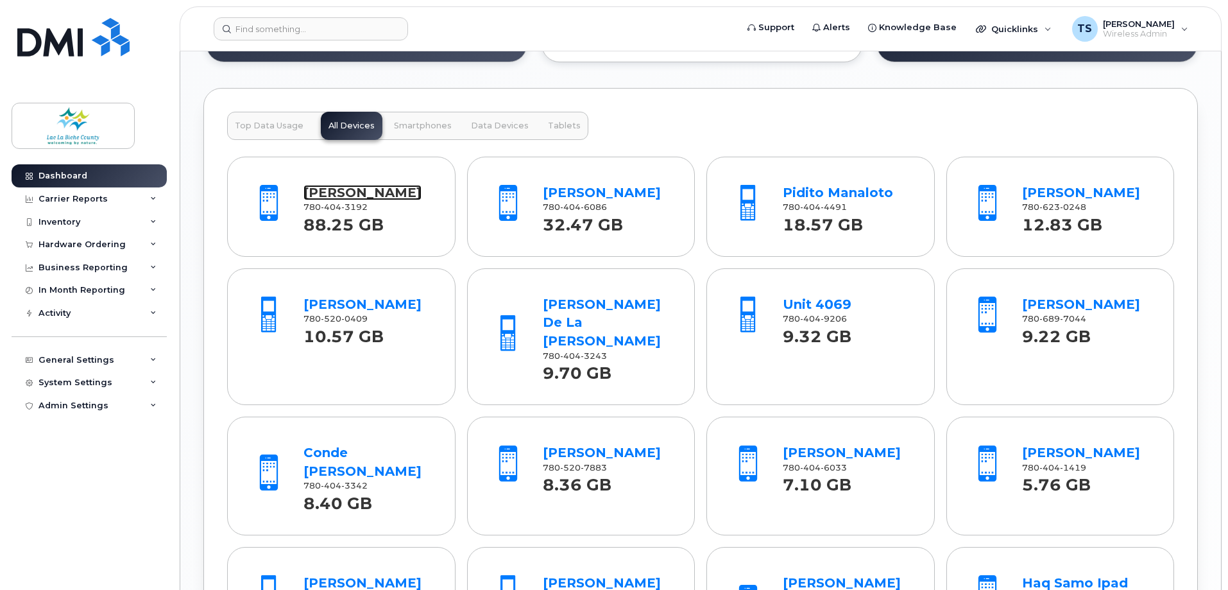
click at [348, 191] on link "Ameen Haimour" at bounding box center [362, 192] width 118 height 15
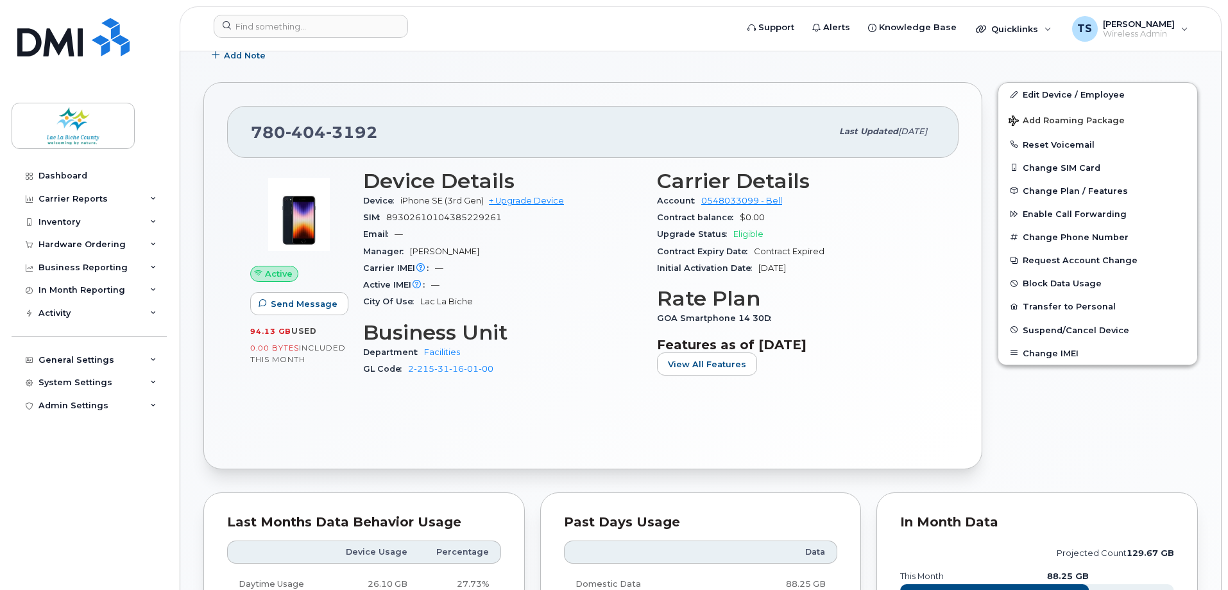
scroll to position [257, 0]
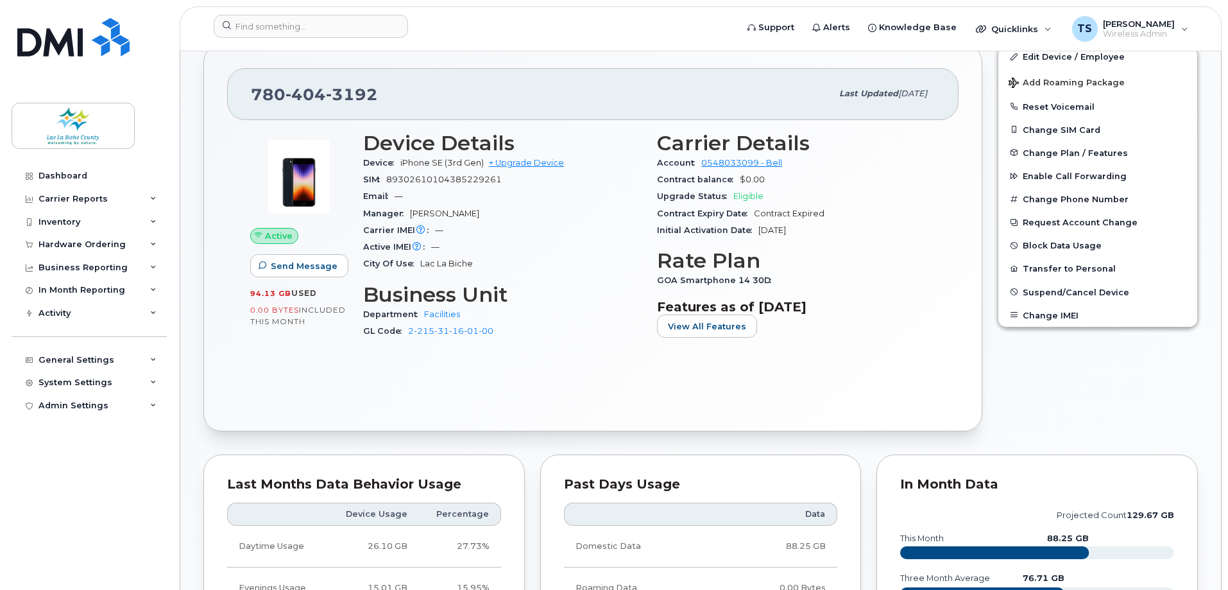
click at [595, 287] on h3 "Business Unit" at bounding box center [502, 294] width 278 height 23
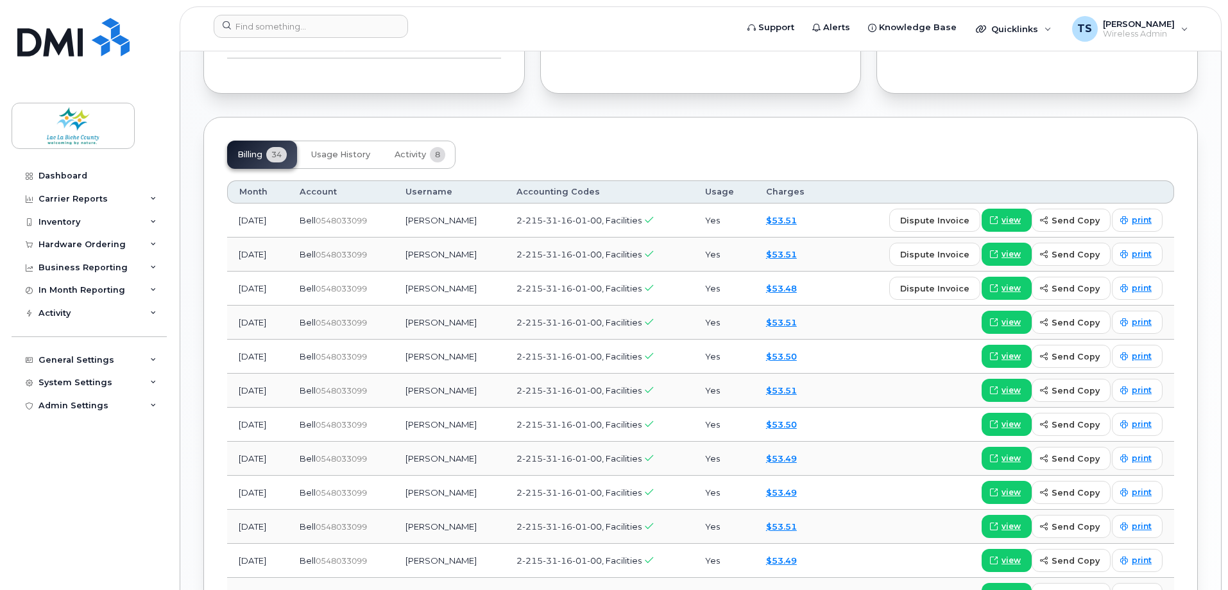
scroll to position [834, 0]
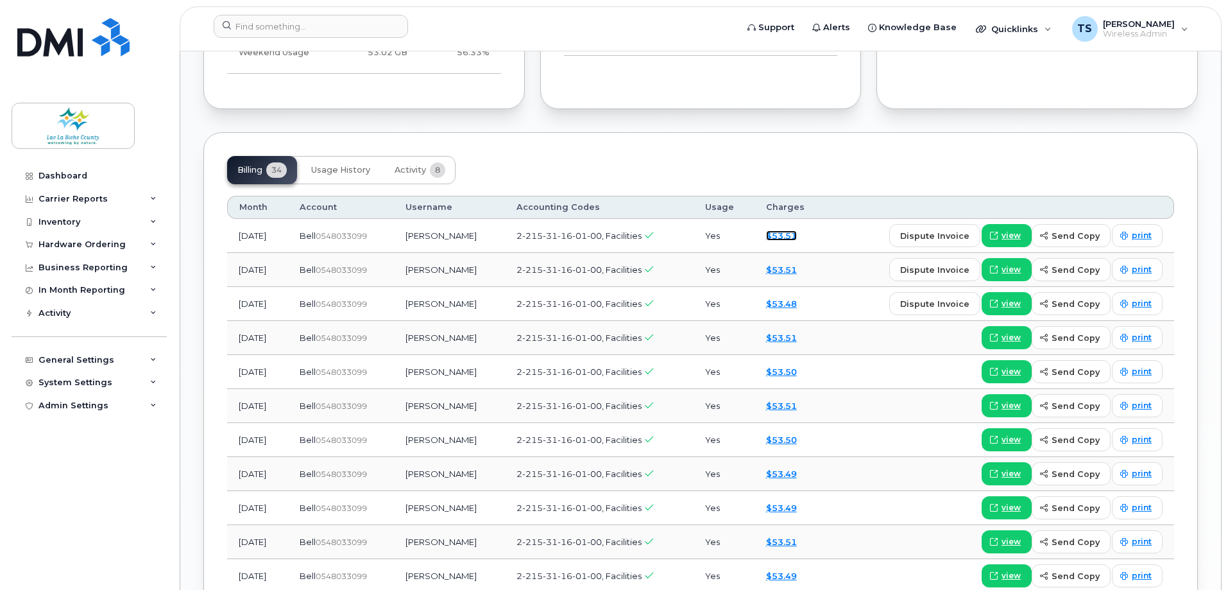
click at [796, 234] on link "$53.51" at bounding box center [781, 235] width 31 height 10
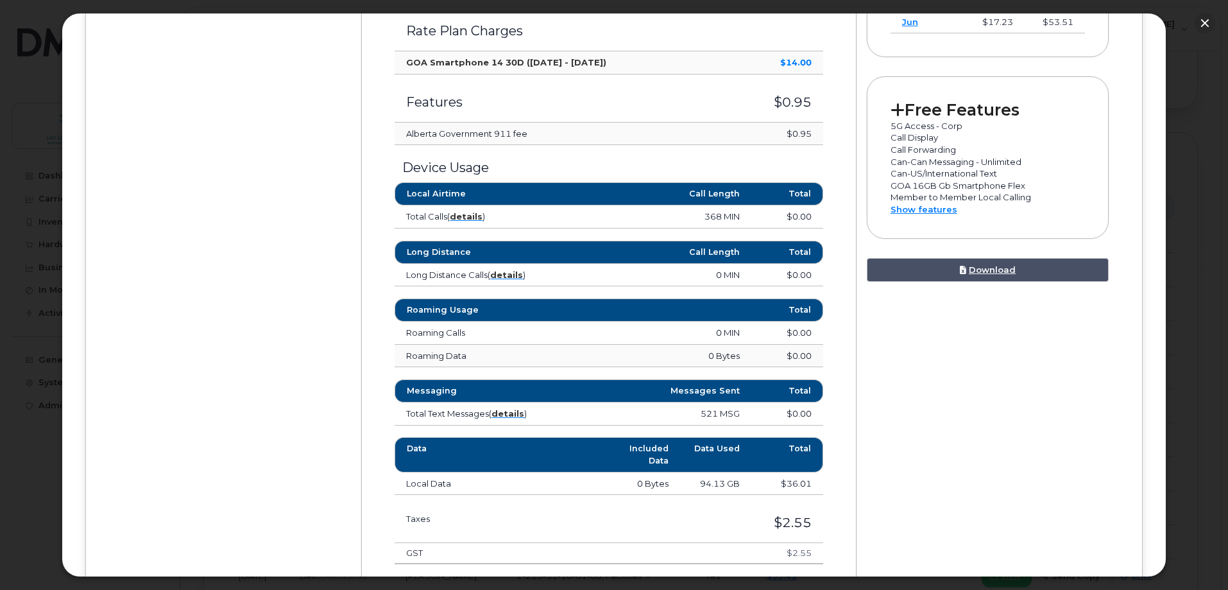
scroll to position [577, 0]
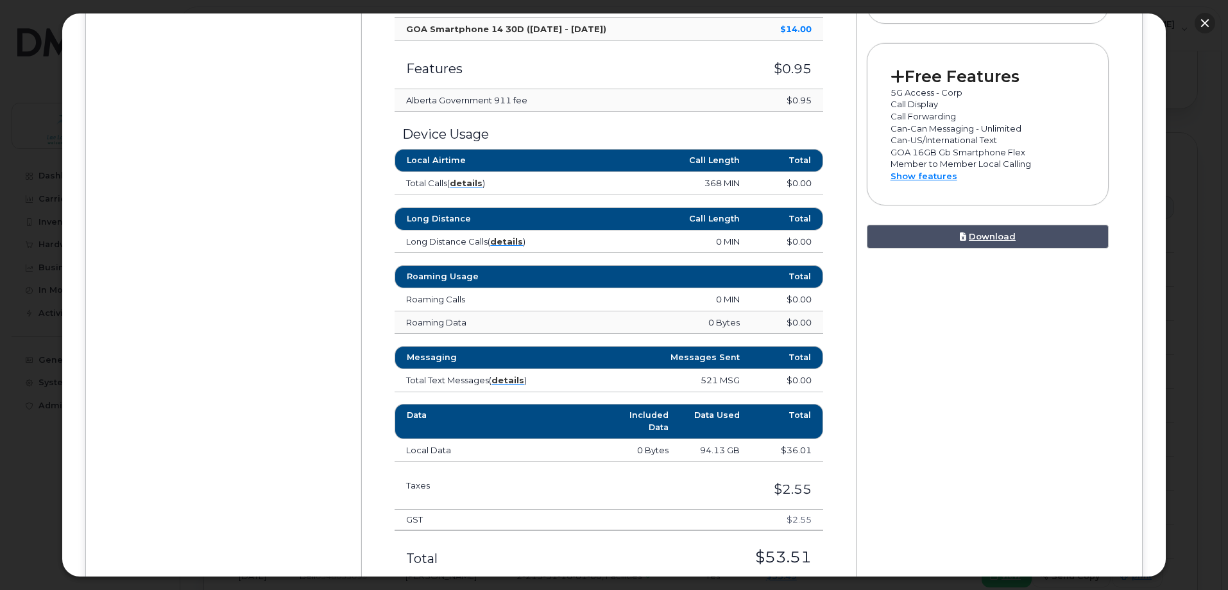
click at [1207, 26] on button "button" at bounding box center [1205, 23] width 21 height 21
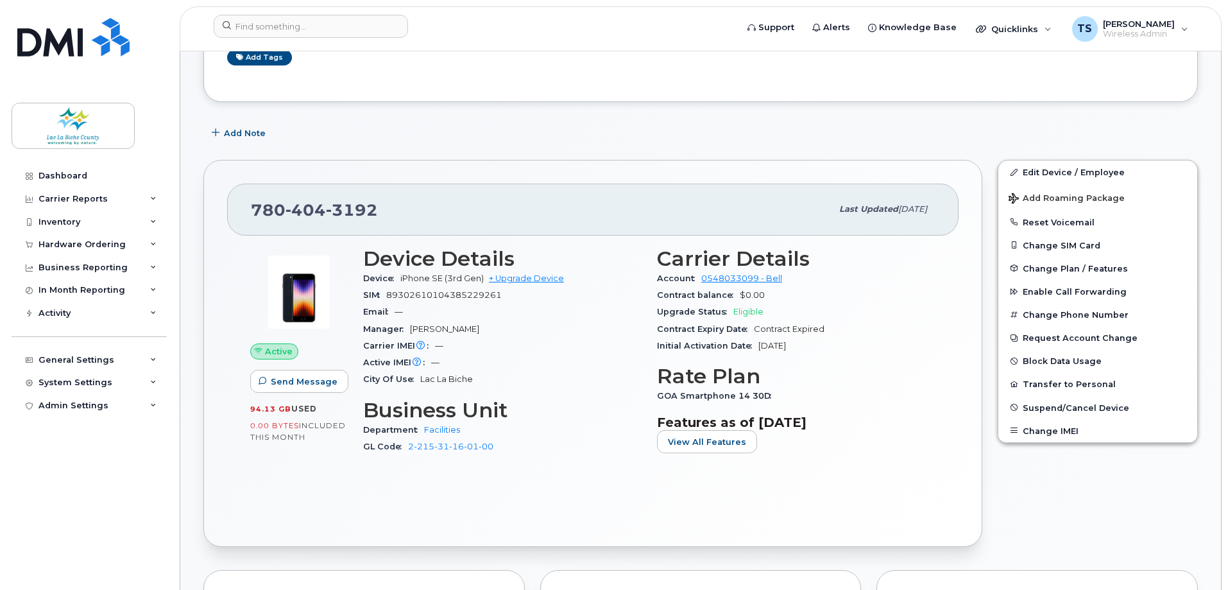
scroll to position [128, 0]
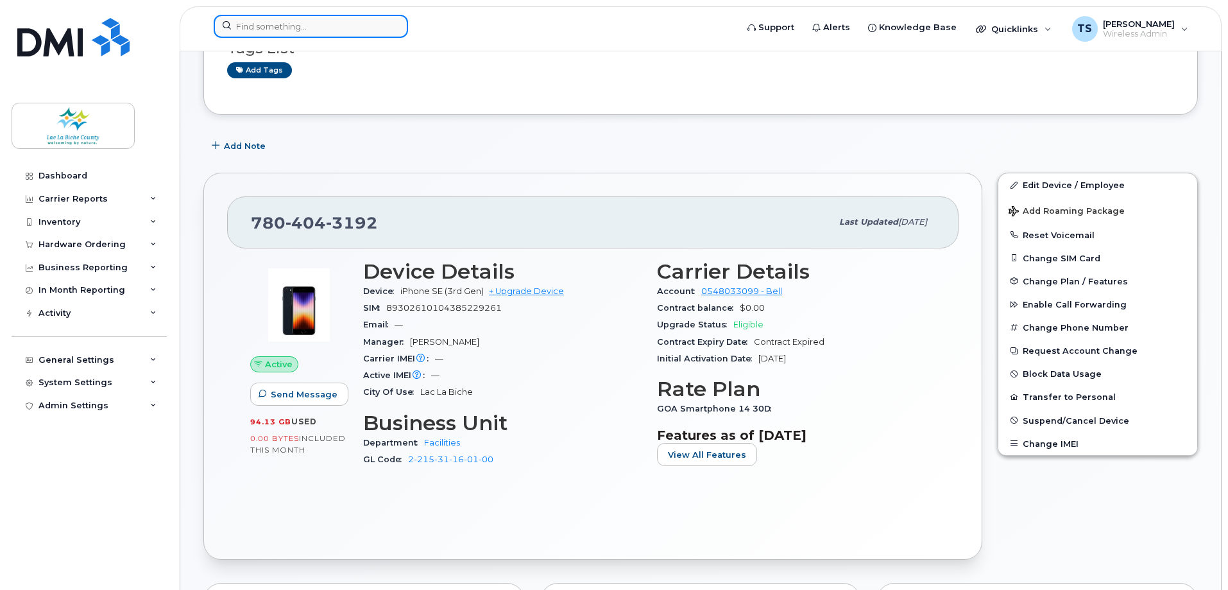
click at [314, 28] on input at bounding box center [311, 26] width 194 height 23
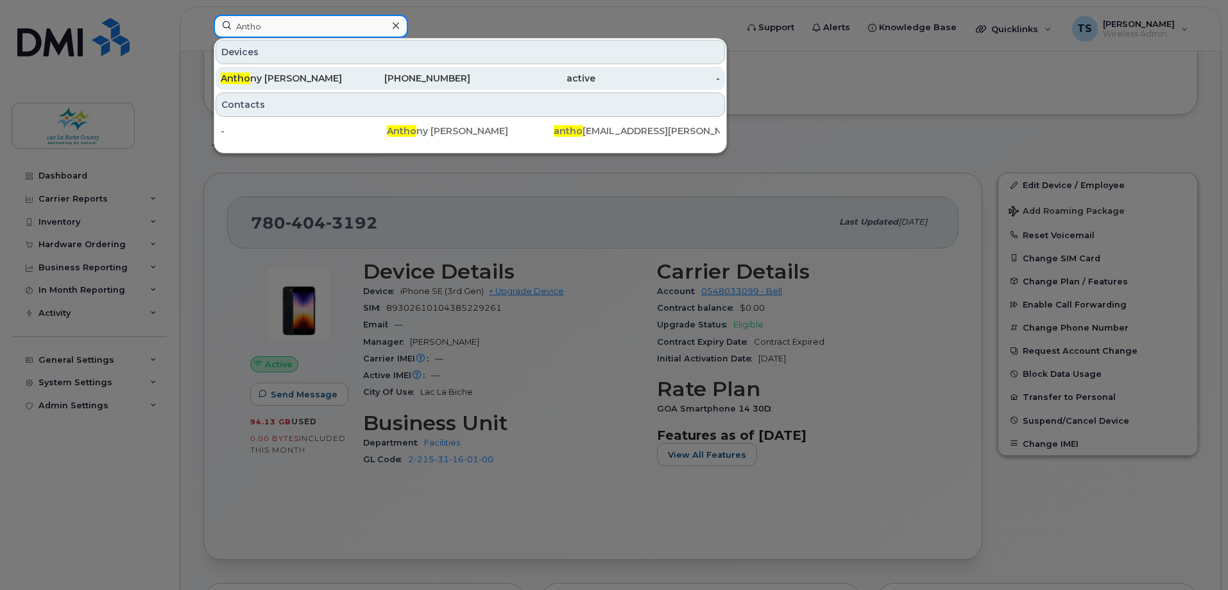
type input "Antho"
click at [276, 80] on div "Antho ny Nowicki" at bounding box center [283, 78] width 125 height 13
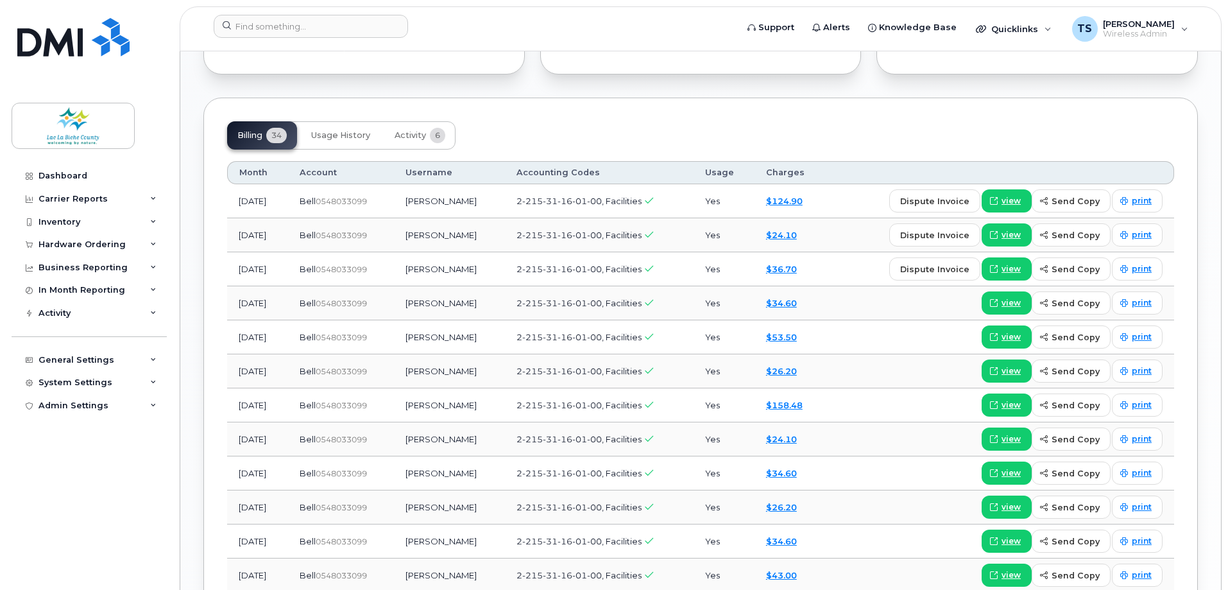
scroll to position [898, 0]
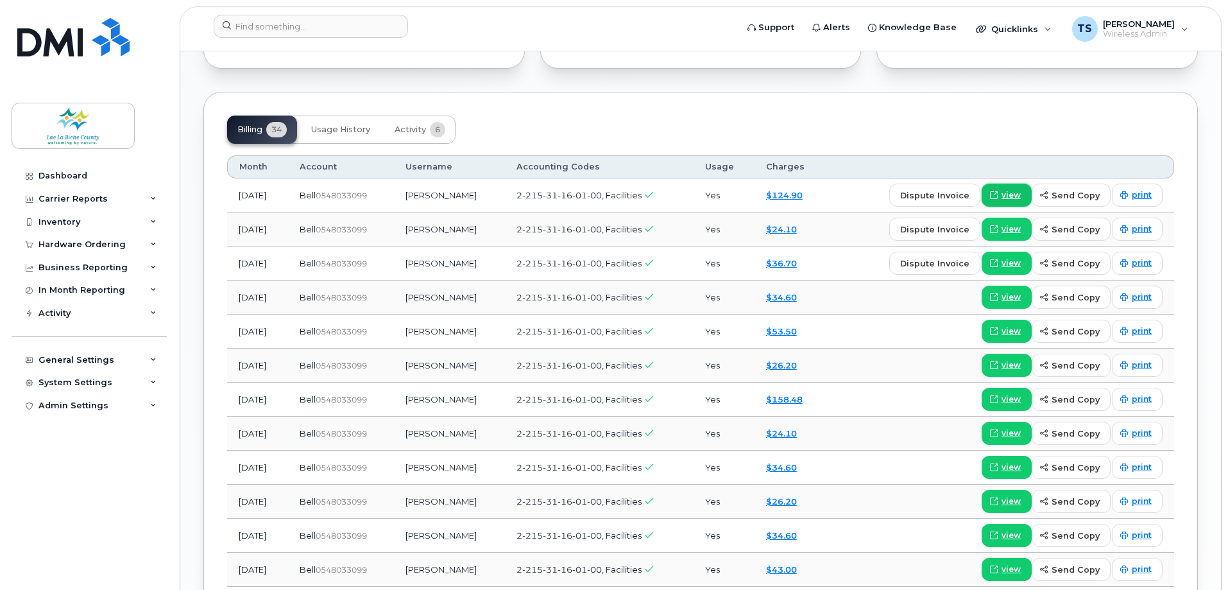
click at [1016, 193] on span "view" at bounding box center [1011, 195] width 19 height 12
click at [564, 119] on div "Billing 34 Usage History Activity 6" at bounding box center [700, 129] width 947 height 28
click at [1020, 400] on span "view" at bounding box center [1011, 399] width 19 height 12
